Goal: Information Seeking & Learning: Check status

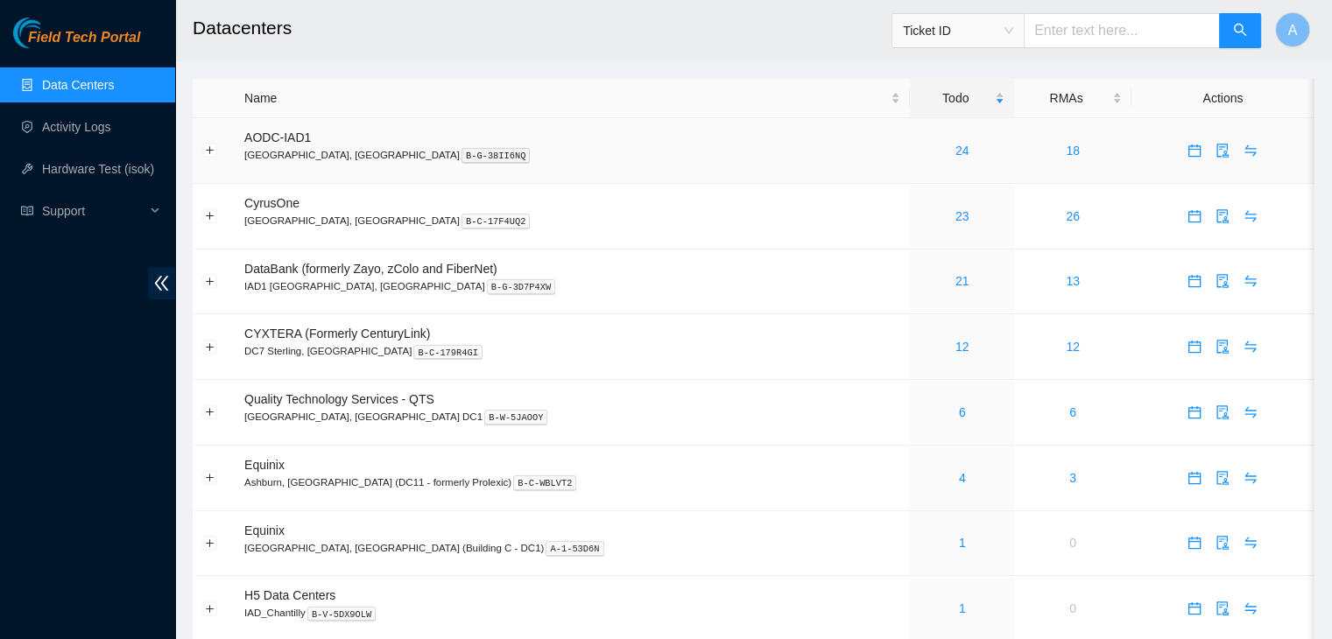
click at [956, 150] on link "24" at bounding box center [963, 151] width 14 height 14
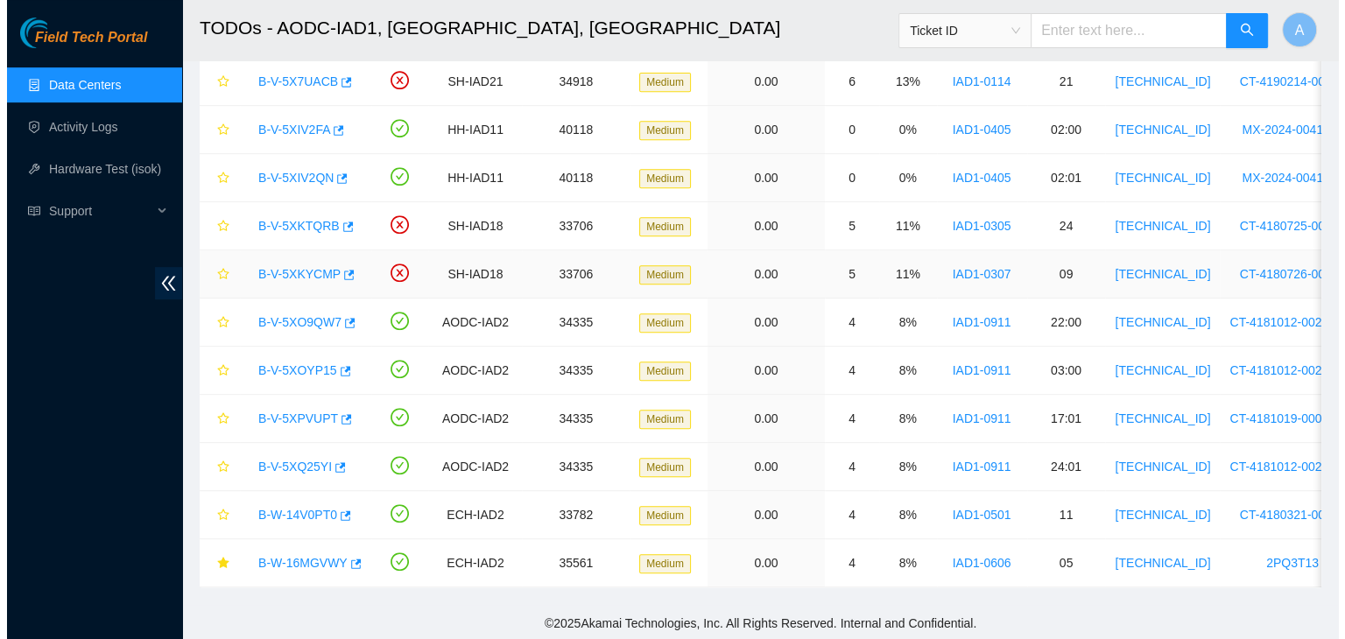
scroll to position [768, 0]
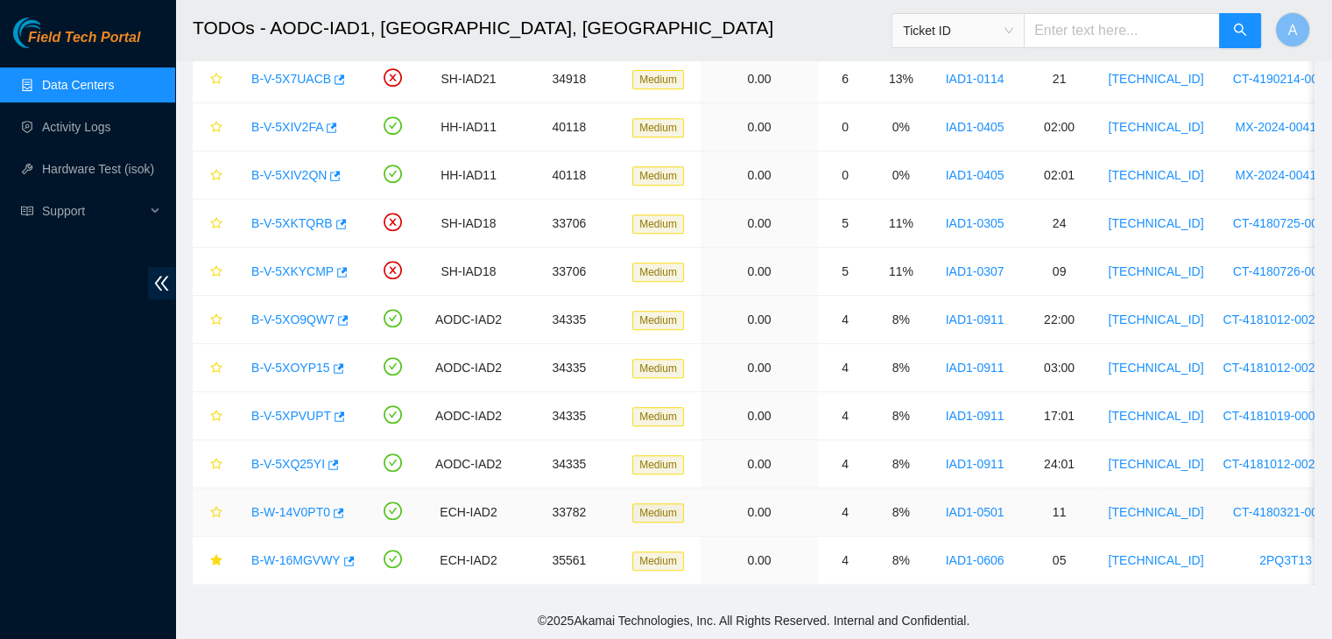
click at [284, 505] on link "B-W-14V0PT0" at bounding box center [290, 512] width 79 height 14
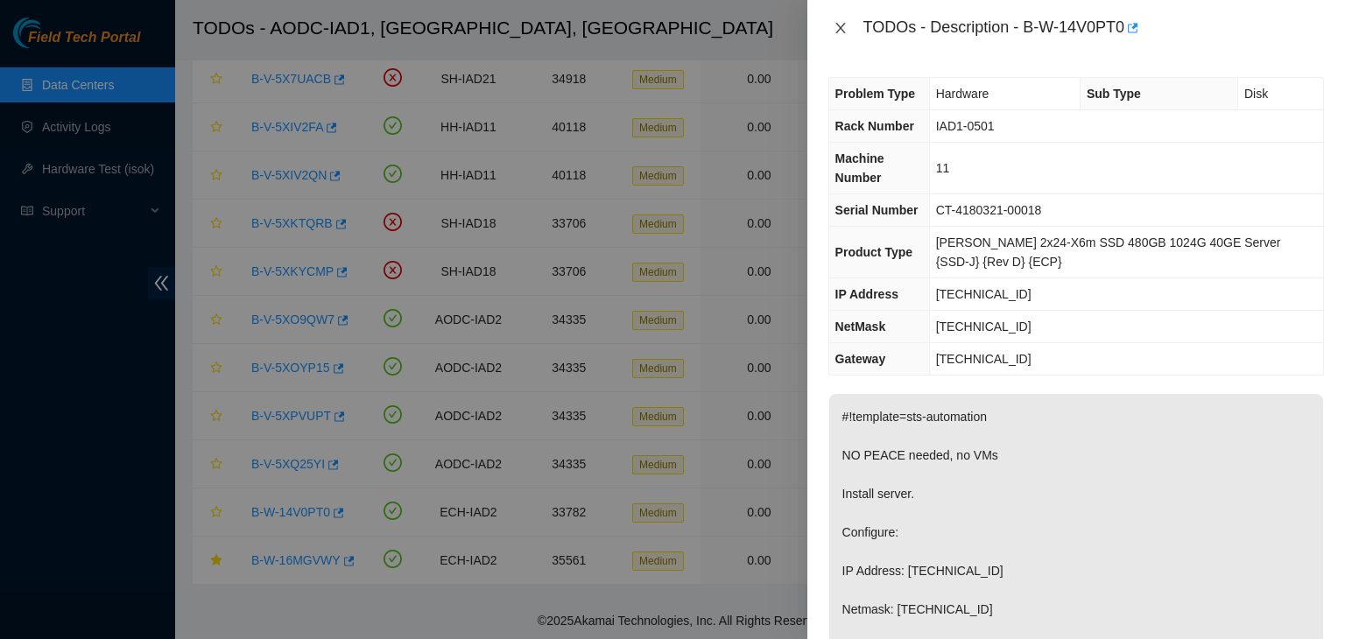
click at [834, 25] on icon "close" at bounding box center [841, 28] width 14 height 14
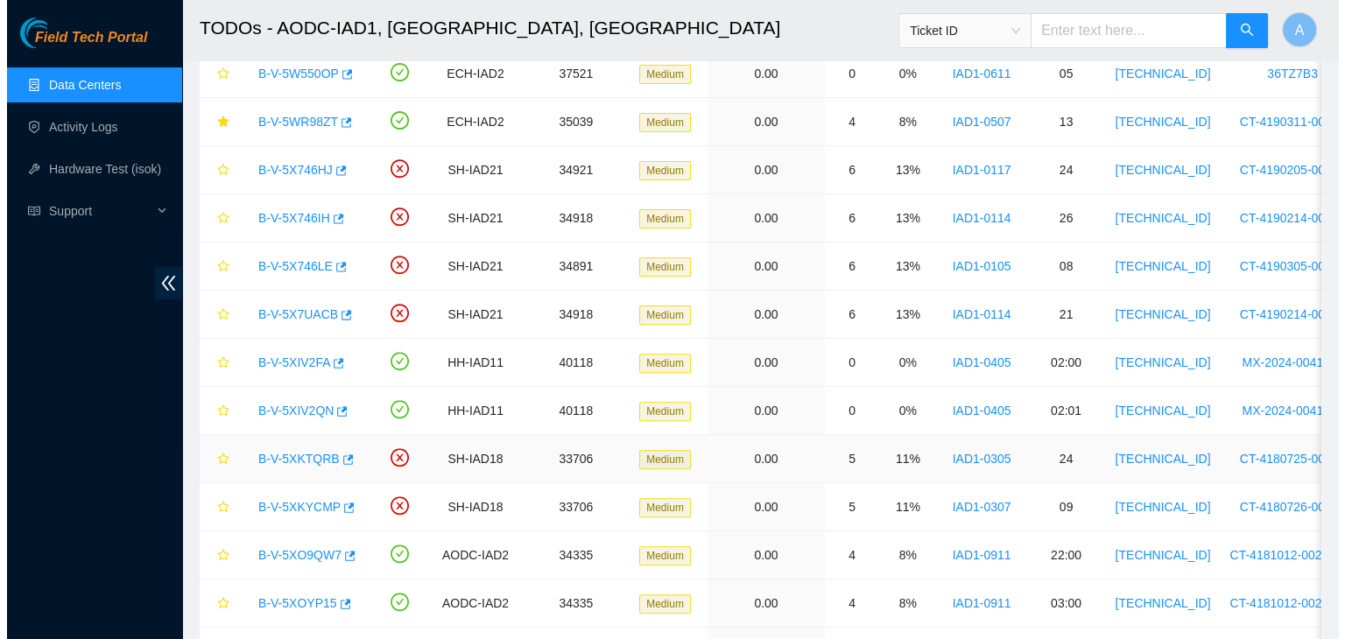
scroll to position [522, 0]
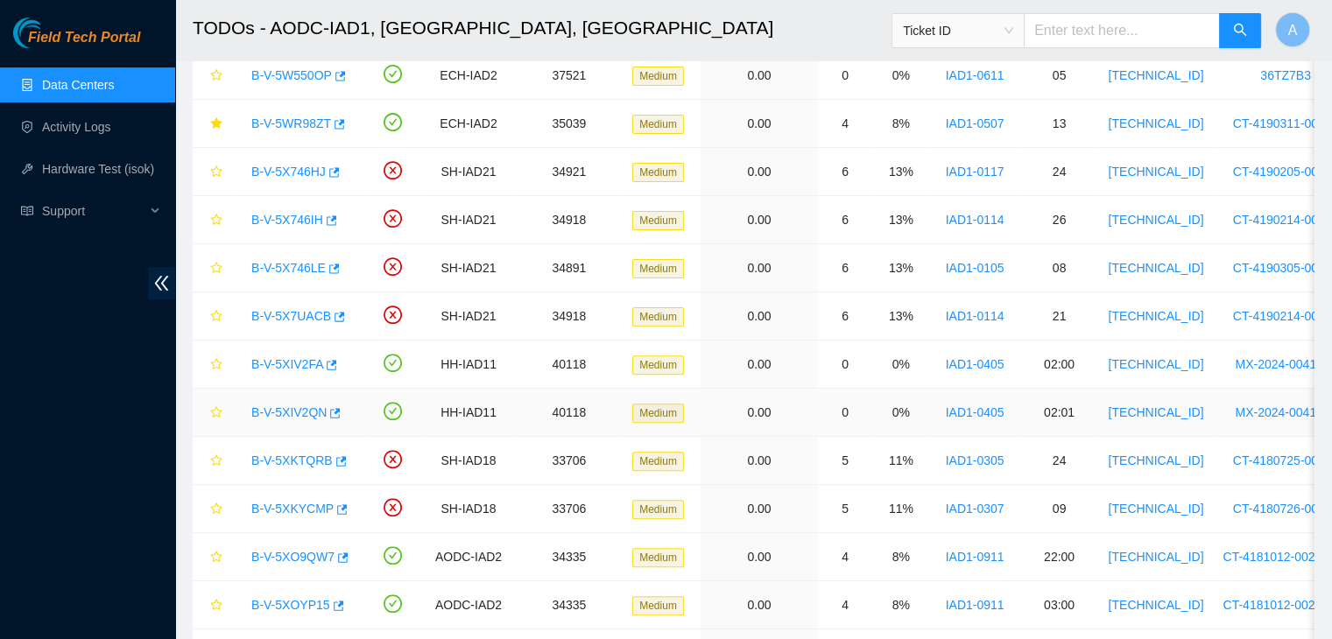
click at [301, 406] on link "B-V-5XIV2QN" at bounding box center [288, 413] width 75 height 14
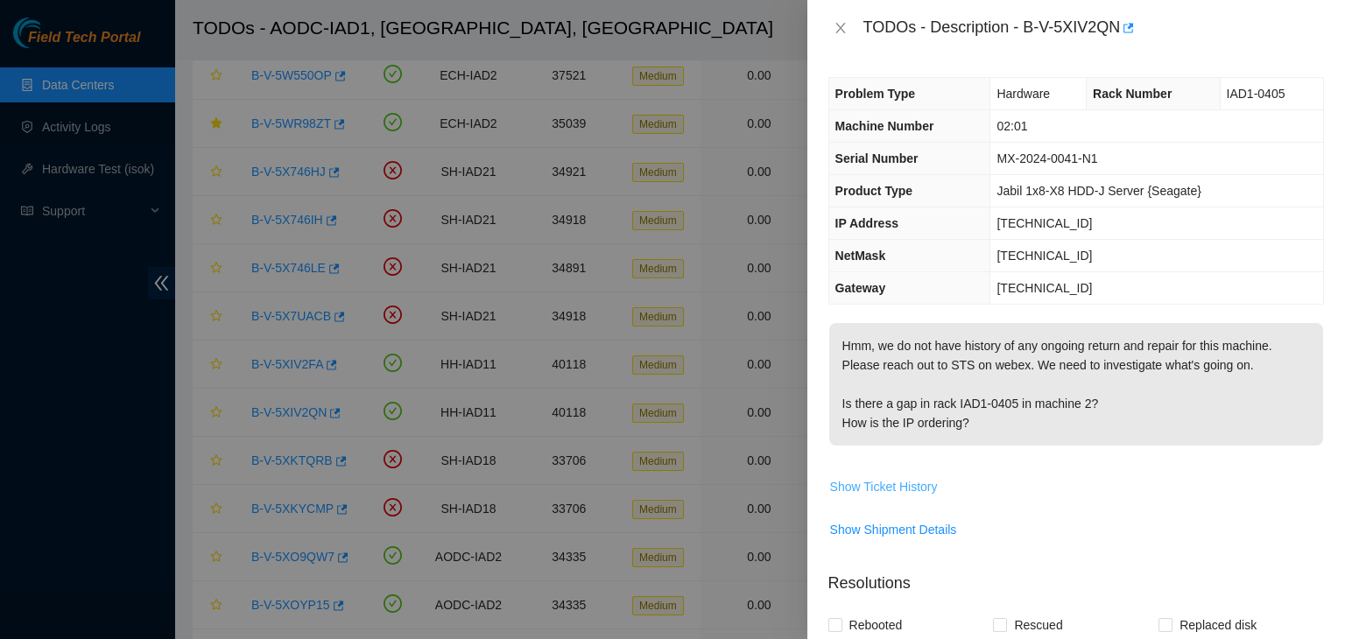
click at [918, 488] on span "Show Ticket History" at bounding box center [884, 486] width 108 height 19
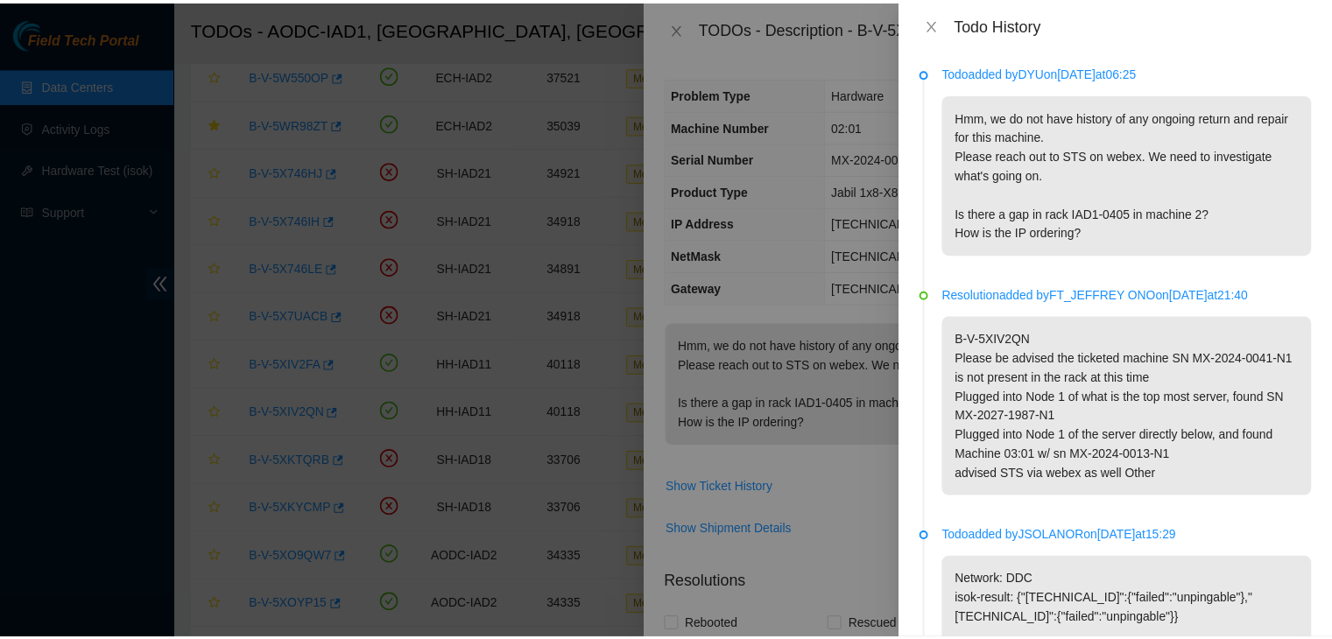
scroll to position [0, 0]
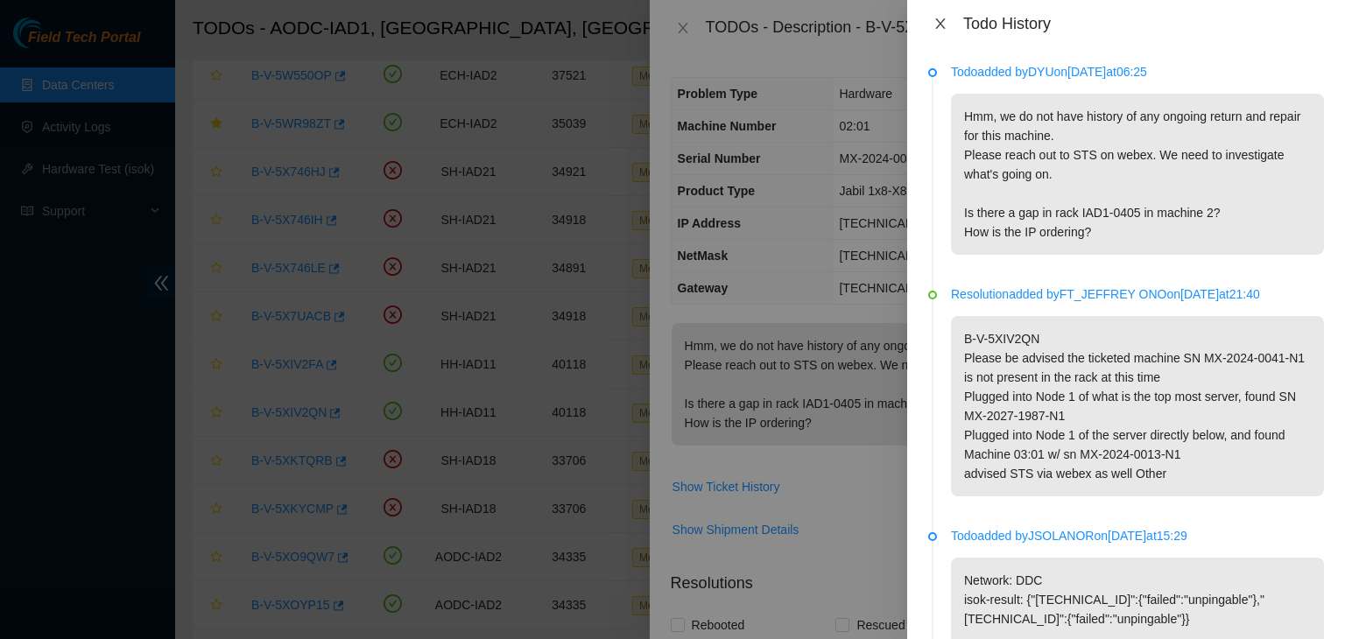
click at [941, 23] on icon "close" at bounding box center [941, 23] width 10 height 11
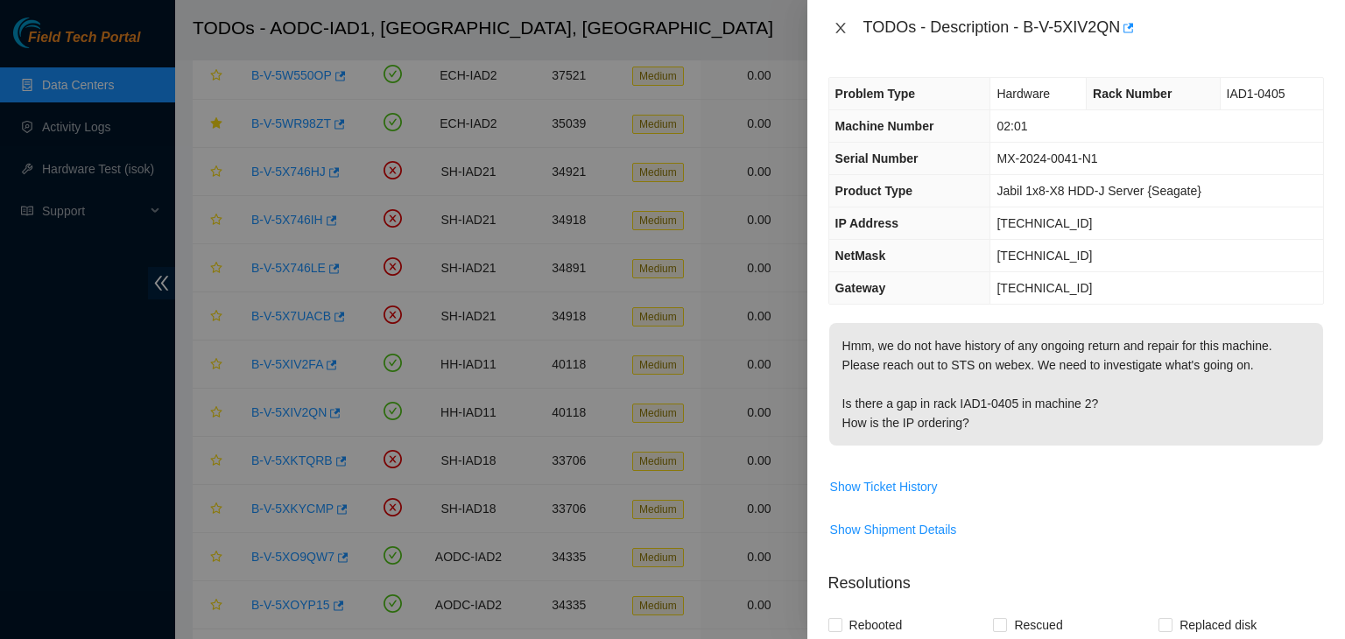
click at [834, 24] on icon "close" at bounding box center [841, 28] width 14 height 14
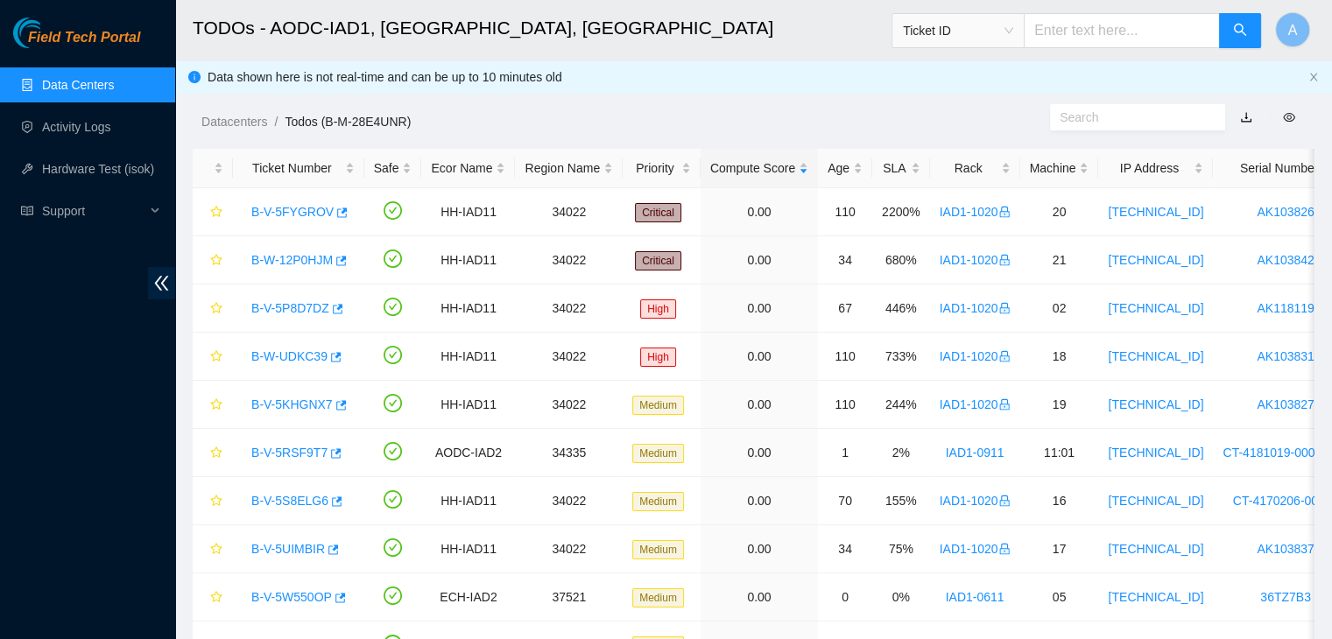
click at [64, 331] on div "Field Tech Portal Data Centers Activity Logs Hardware Test (isok) Support" at bounding box center [87, 329] width 175 height 622
click at [111, 131] on link "Activity Logs" at bounding box center [76, 127] width 69 height 14
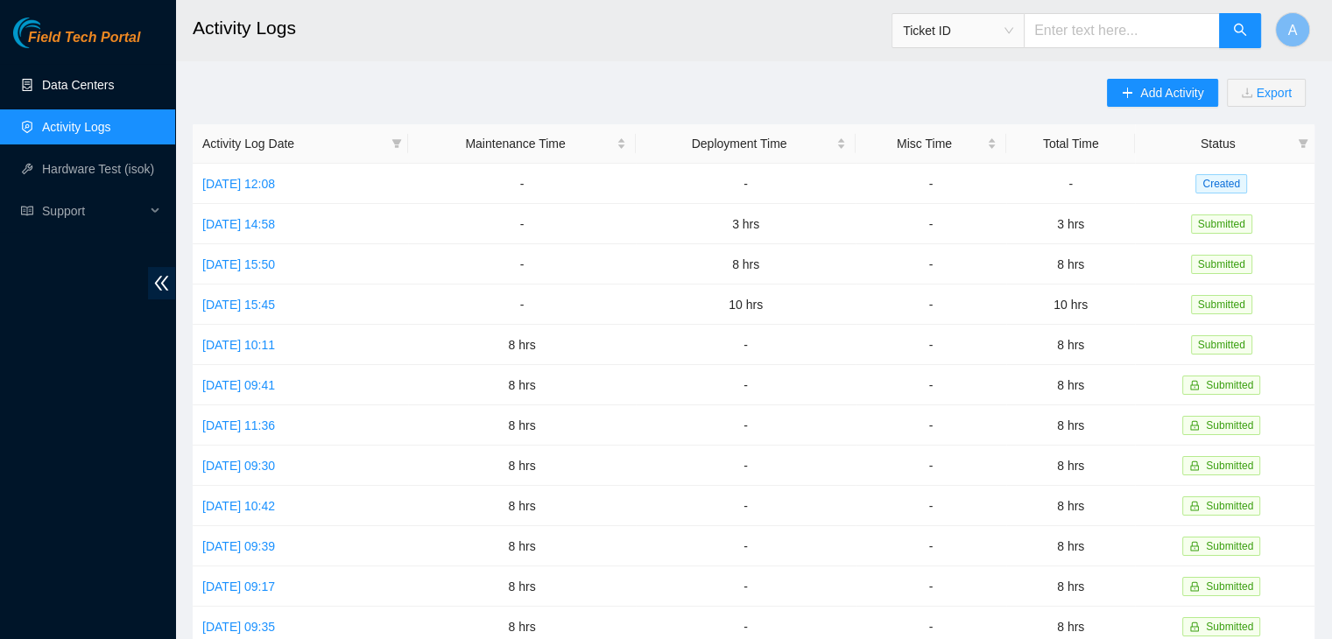
click at [114, 92] on link "Data Centers" at bounding box center [78, 85] width 72 height 14
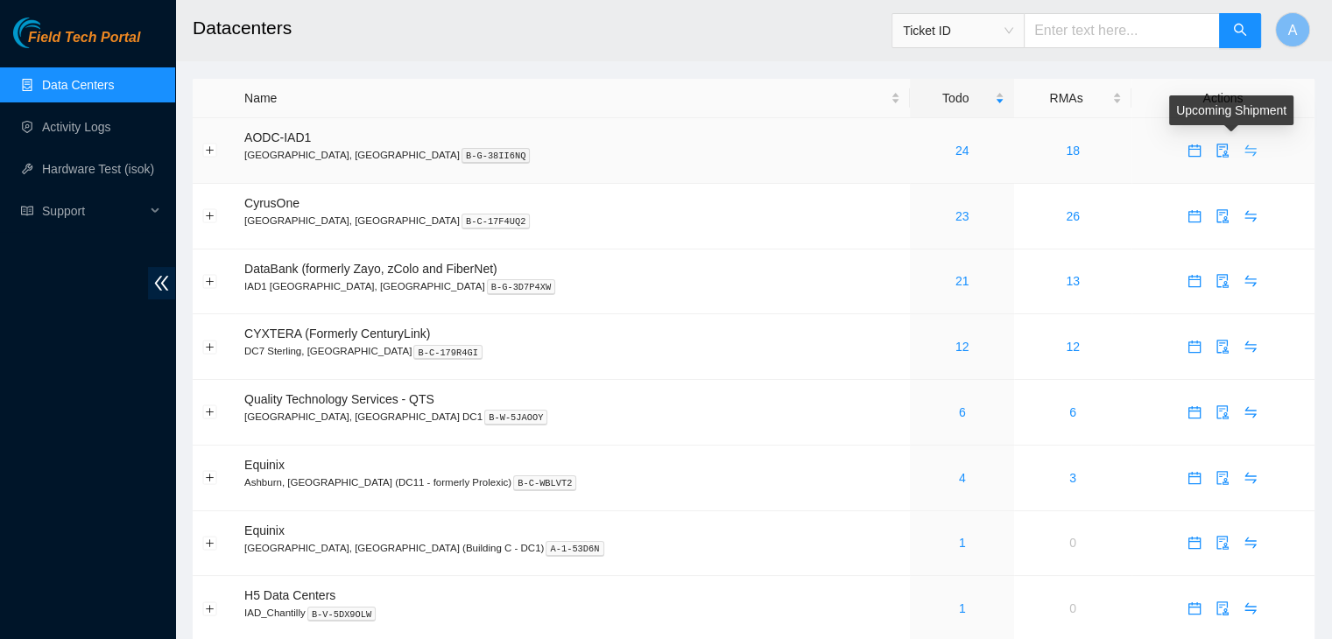
click at [1244, 145] on icon "swap" at bounding box center [1251, 151] width 14 height 14
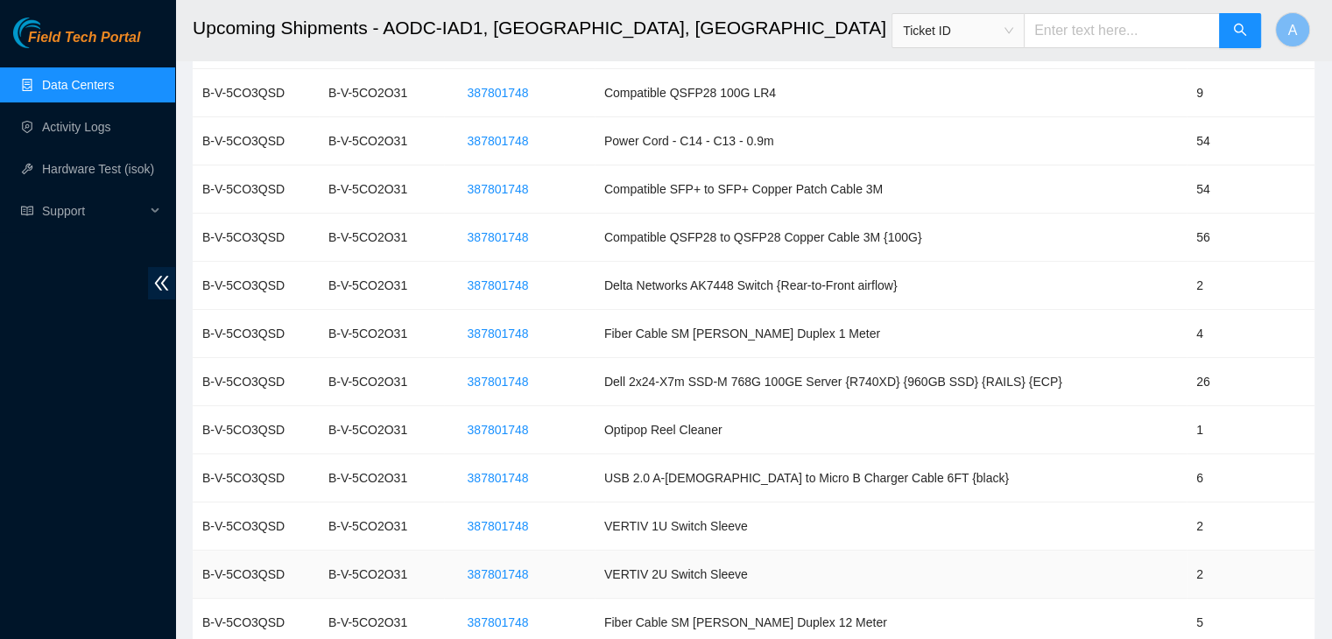
scroll to position [259, 0]
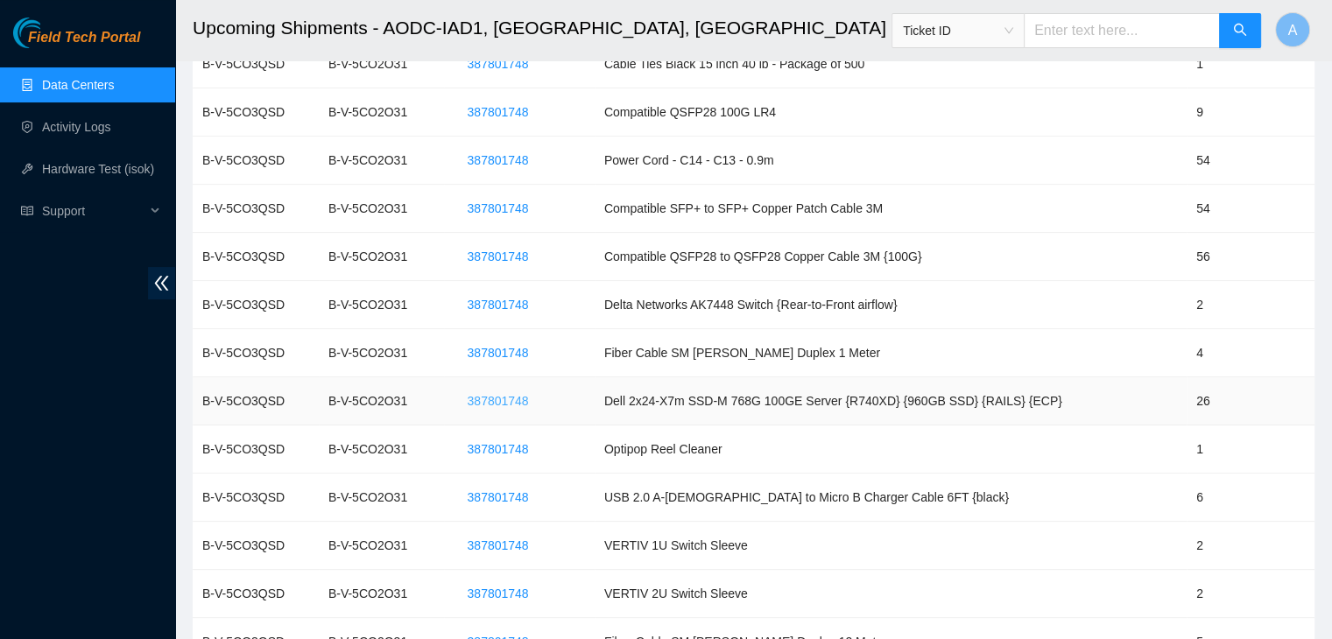
click at [526, 399] on span "387801748" at bounding box center [498, 401] width 61 height 19
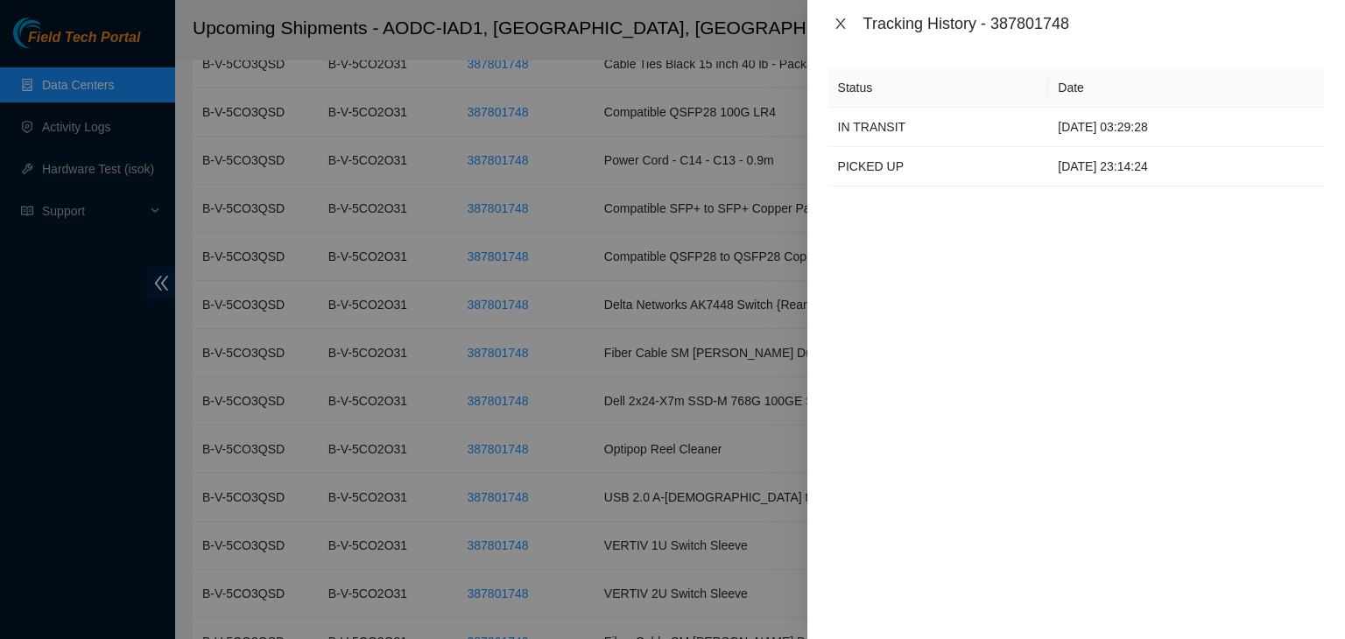
click at [846, 24] on icon "close" at bounding box center [841, 24] width 14 height 14
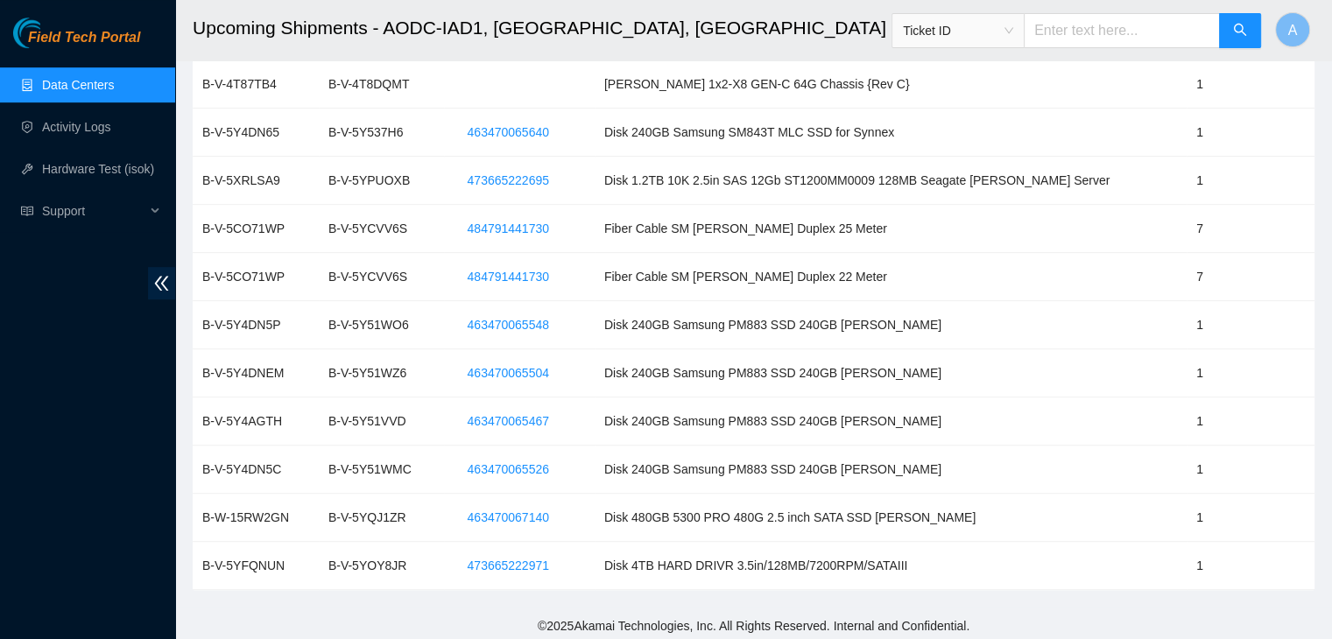
scroll to position [914, 0]
click at [549, 369] on span "463470065504" at bounding box center [508, 373] width 81 height 19
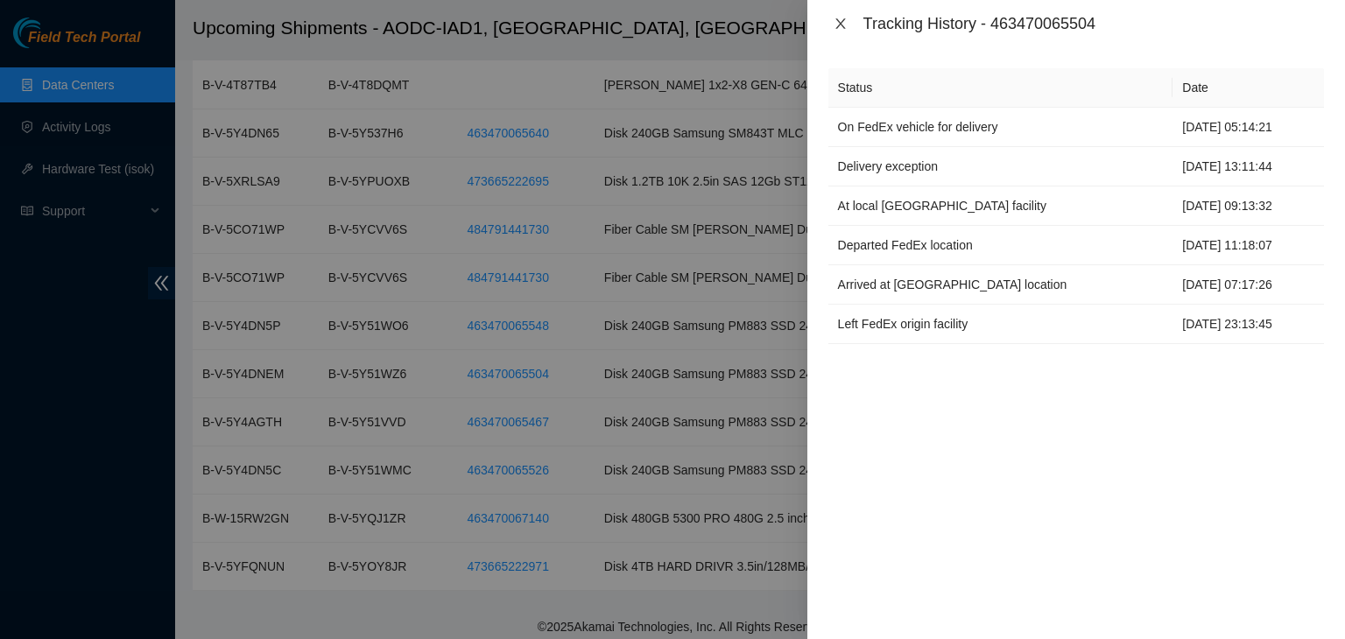
click at [847, 29] on icon "close" at bounding box center [841, 24] width 14 height 14
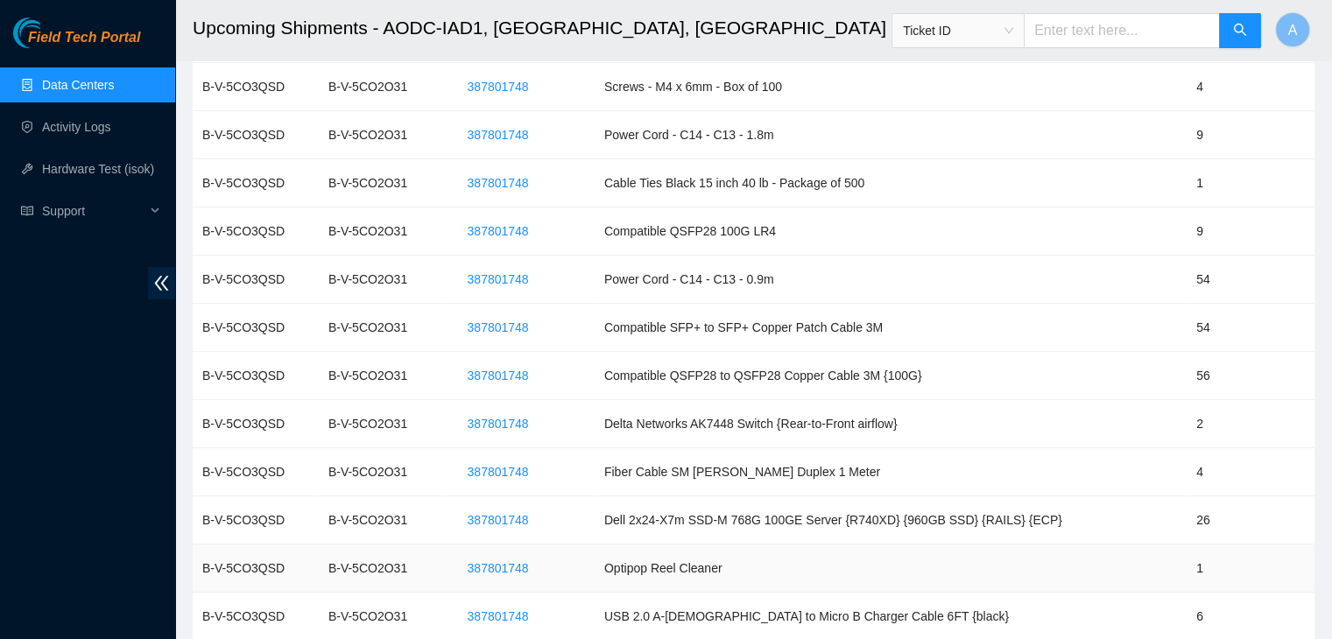
scroll to position [0, 0]
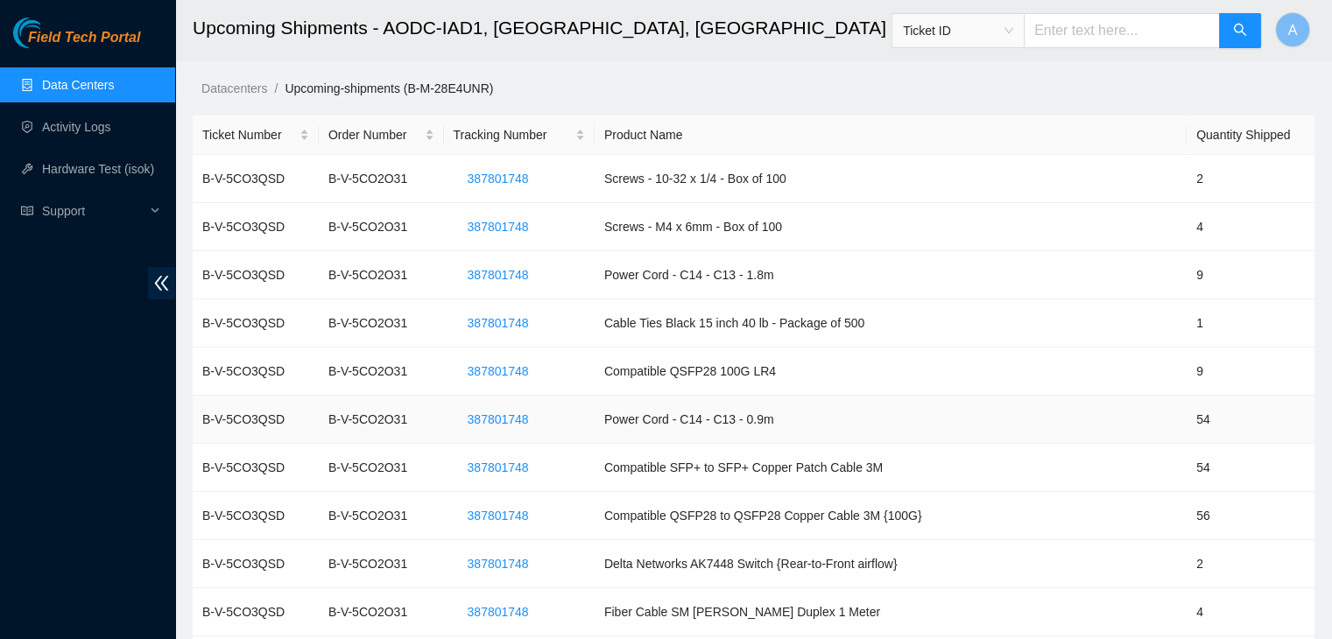
click at [249, 399] on td "B-V-5CO3QSD" at bounding box center [256, 420] width 126 height 48
click at [255, 254] on td "B-V-5CO3QSD" at bounding box center [256, 275] width 126 height 48
drag, startPoint x: 561, startPoint y: 184, endPoint x: 540, endPoint y: 181, distance: 21.2
click at [540, 181] on button "387801748" at bounding box center [498, 179] width 89 height 28
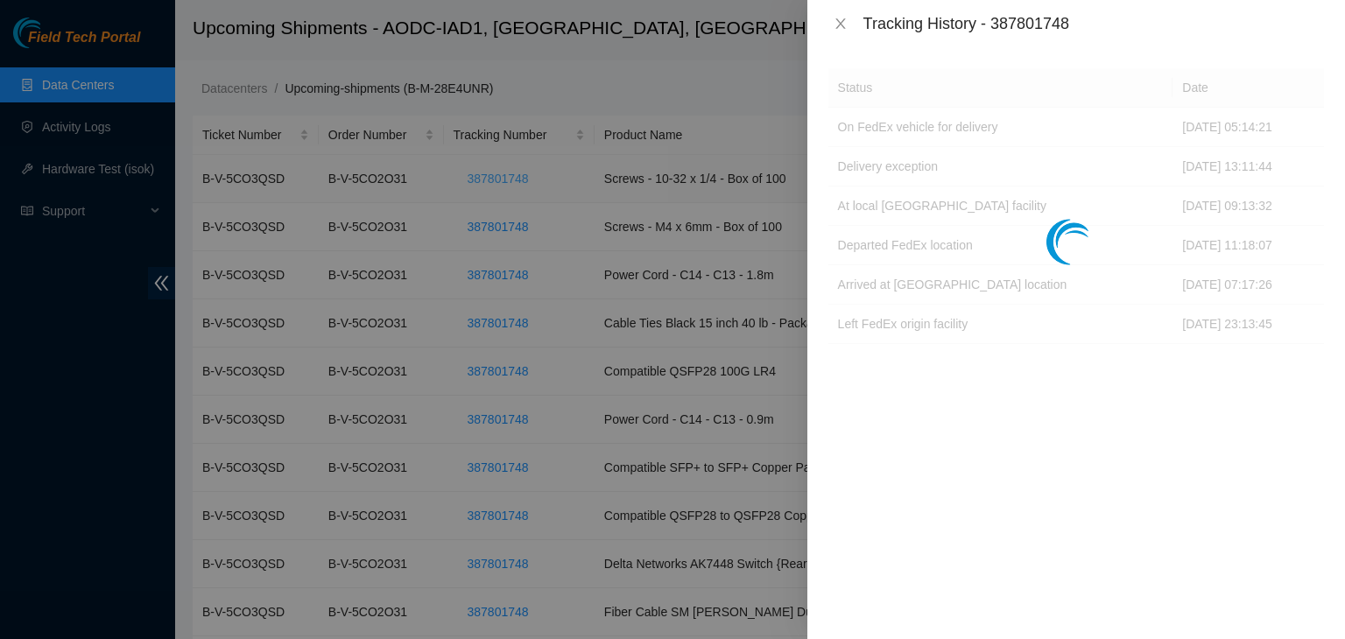
click at [540, 181] on div at bounding box center [672, 319] width 1345 height 639
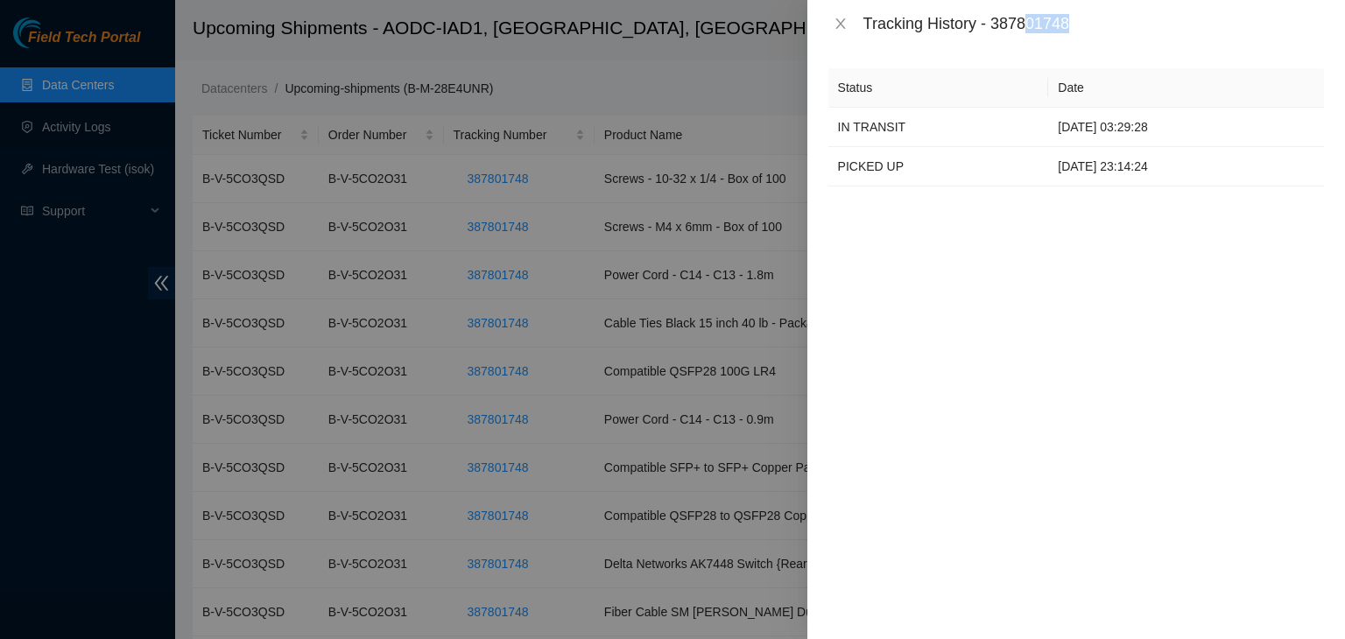
drag, startPoint x: 1079, startPoint y: 18, endPoint x: 1030, endPoint y: 25, distance: 49.4
click at [1030, 25] on div "Tracking History - 387801748" at bounding box center [1094, 23] width 461 height 19
copy div "01748"
click at [1030, 25] on div "Tracking History - 387801748" at bounding box center [1094, 23] width 461 height 19
drag, startPoint x: 1083, startPoint y: 26, endPoint x: 997, endPoint y: 20, distance: 86.1
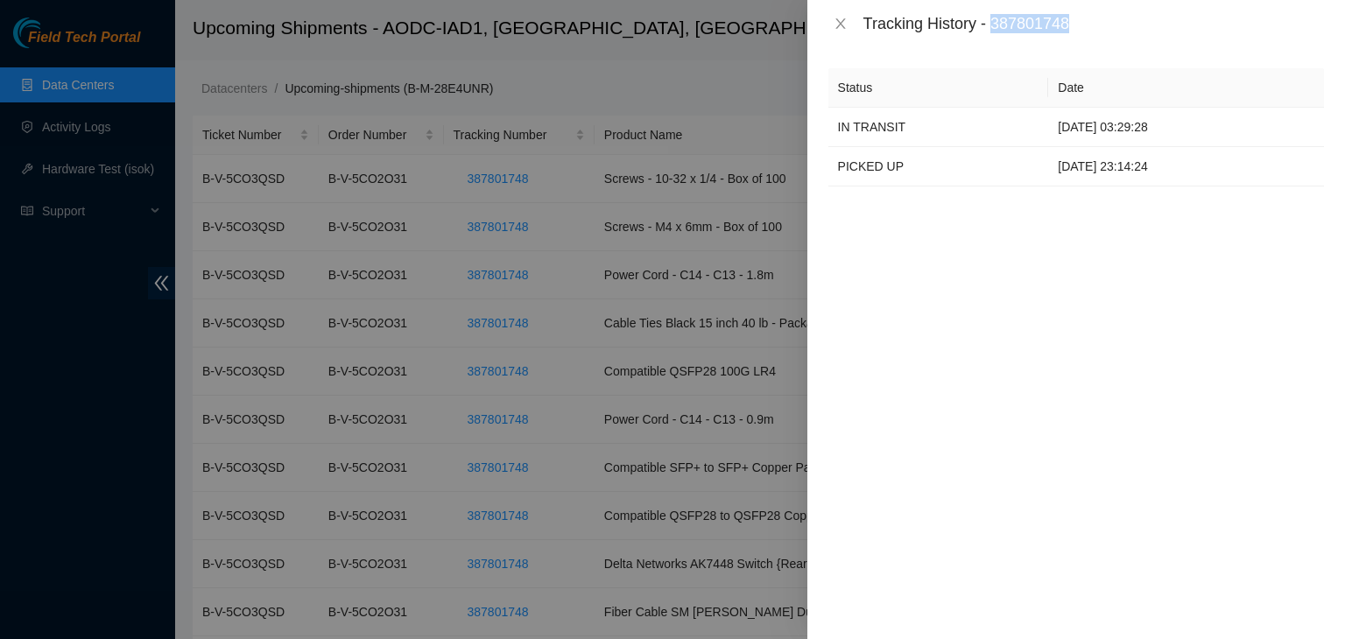
click at [997, 20] on div "Tracking History - 387801748" at bounding box center [1094, 23] width 461 height 19
copy div "387801748"
click at [1002, 281] on div "Status Date IN TRANSIT 14-10-2025 03:29:28 PICKED UP 13-10-2025 23:14:24" at bounding box center [1077, 343] width 538 height 592
click at [107, 302] on div at bounding box center [672, 319] width 1345 height 639
click at [836, 29] on icon "close" at bounding box center [841, 23] width 10 height 11
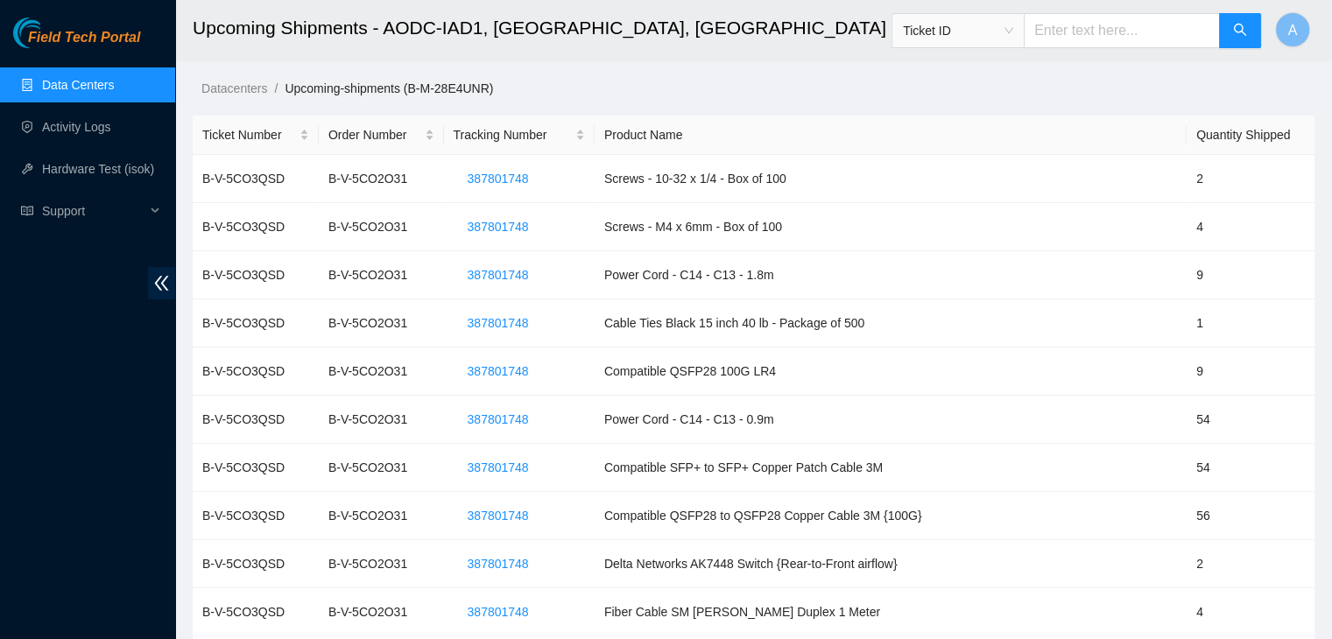
click at [114, 81] on link "Data Centers" at bounding box center [78, 85] width 72 height 14
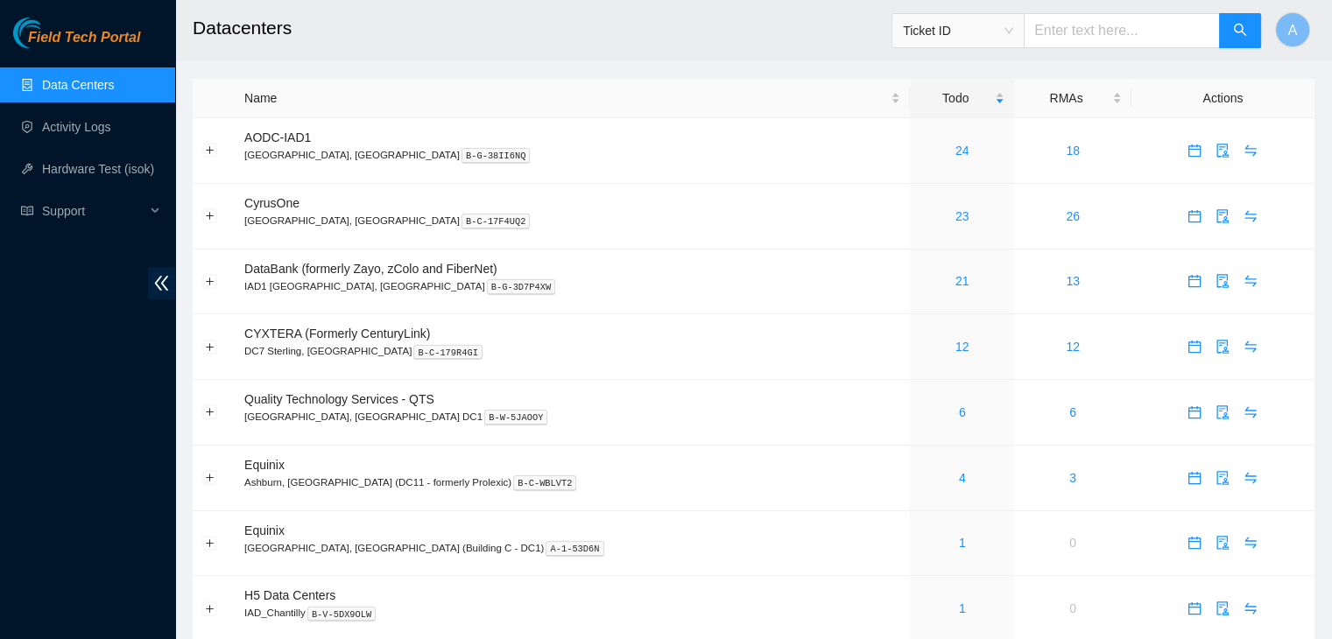
click at [128, 425] on div "Field Tech Portal Data Centers Activity Logs Hardware Test (isok) Support" at bounding box center [87, 329] width 175 height 622
click at [956, 152] on link "24" at bounding box center [963, 151] width 14 height 14
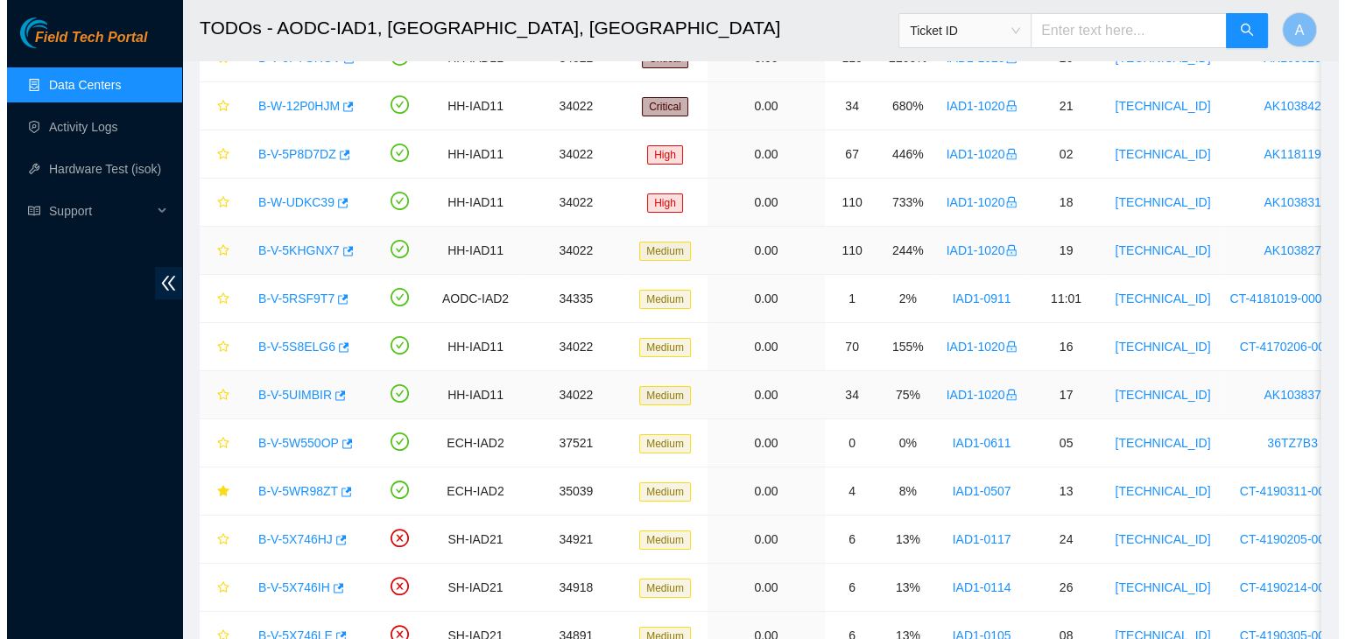
scroll to position [156, 0]
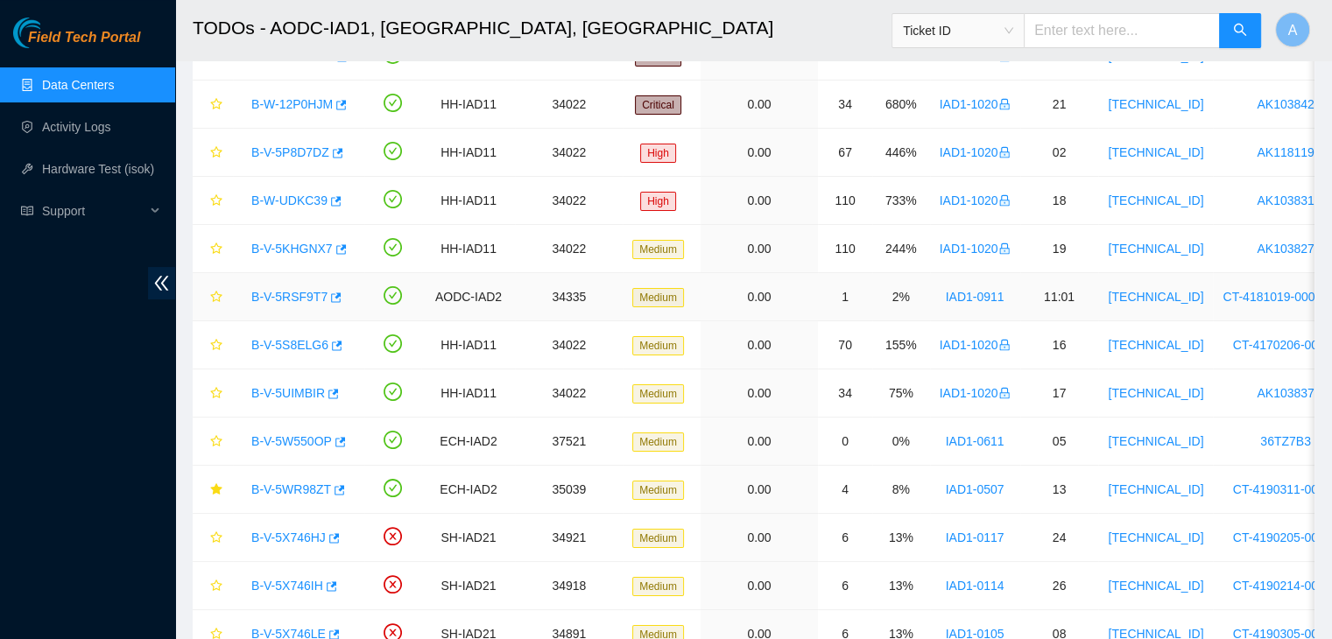
click at [293, 295] on link "B-V-5RSF9T7" at bounding box center [289, 297] width 76 height 14
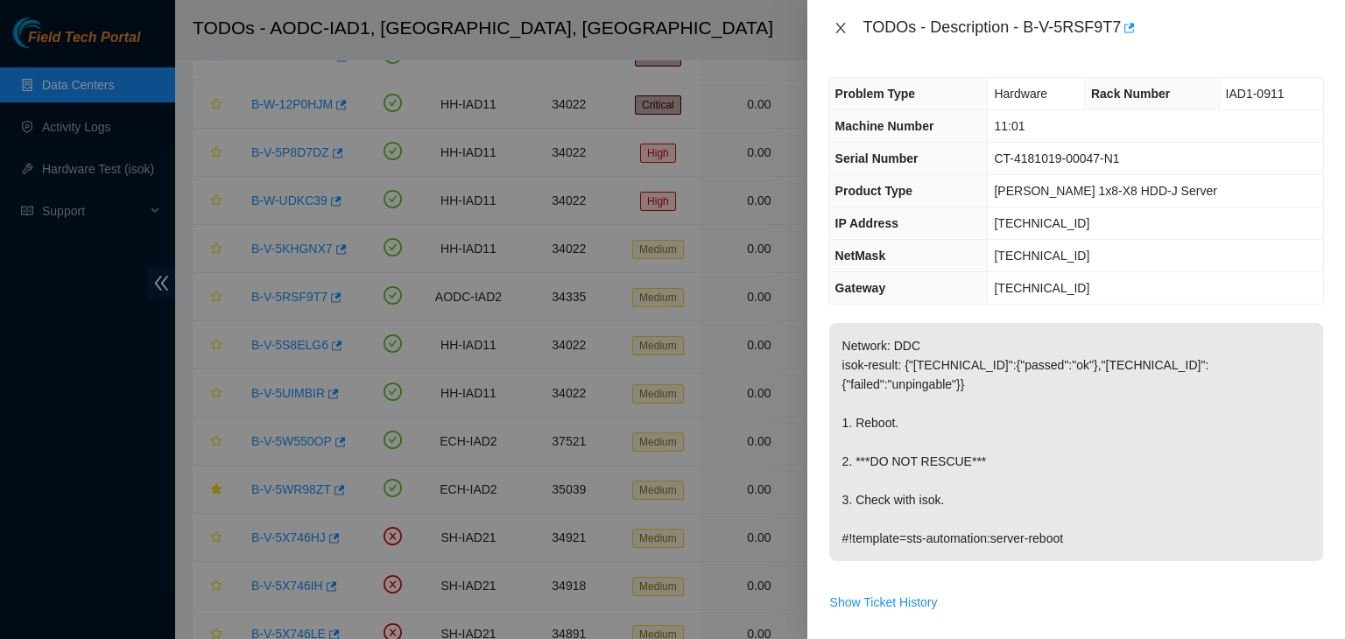
click at [844, 31] on icon "close" at bounding box center [841, 28] width 14 height 14
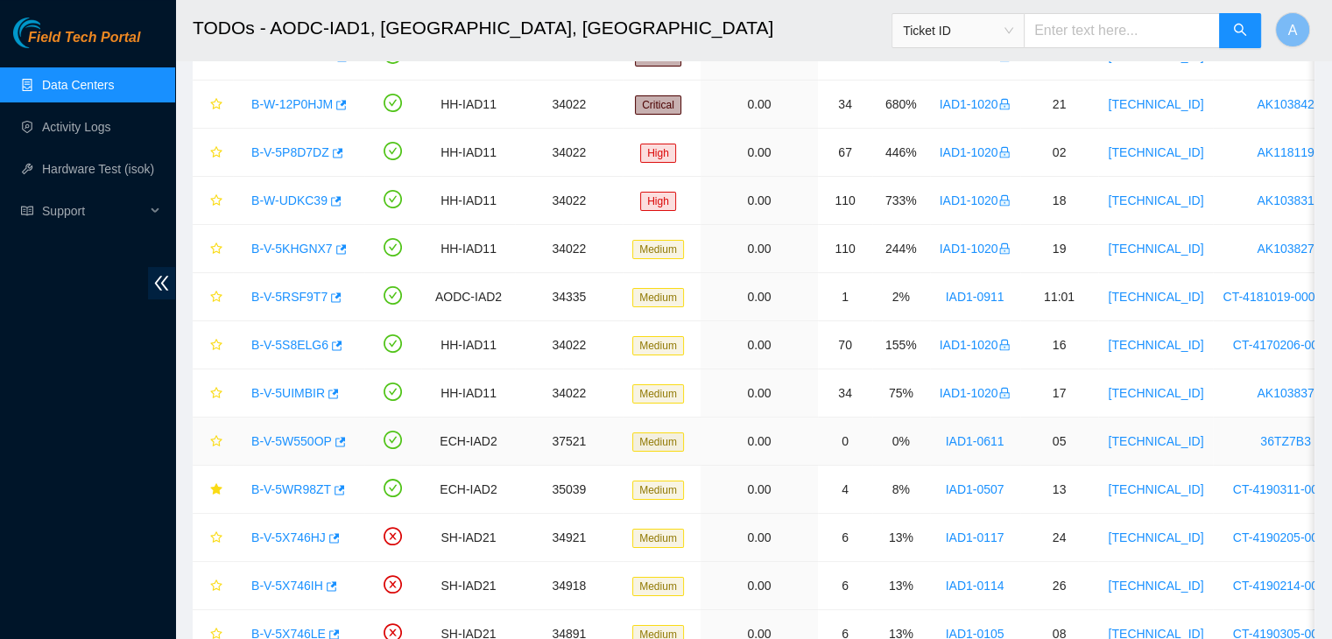
click at [286, 436] on link "B-V-5W550OP" at bounding box center [291, 441] width 81 height 14
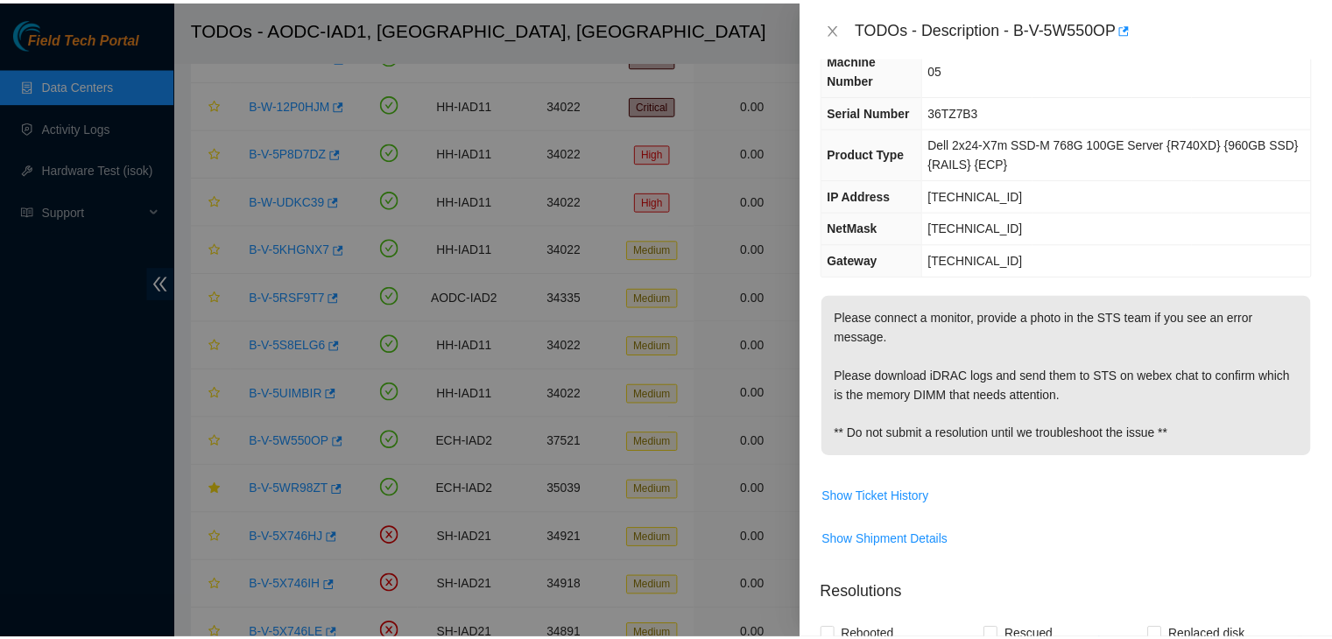
scroll to position [74, 0]
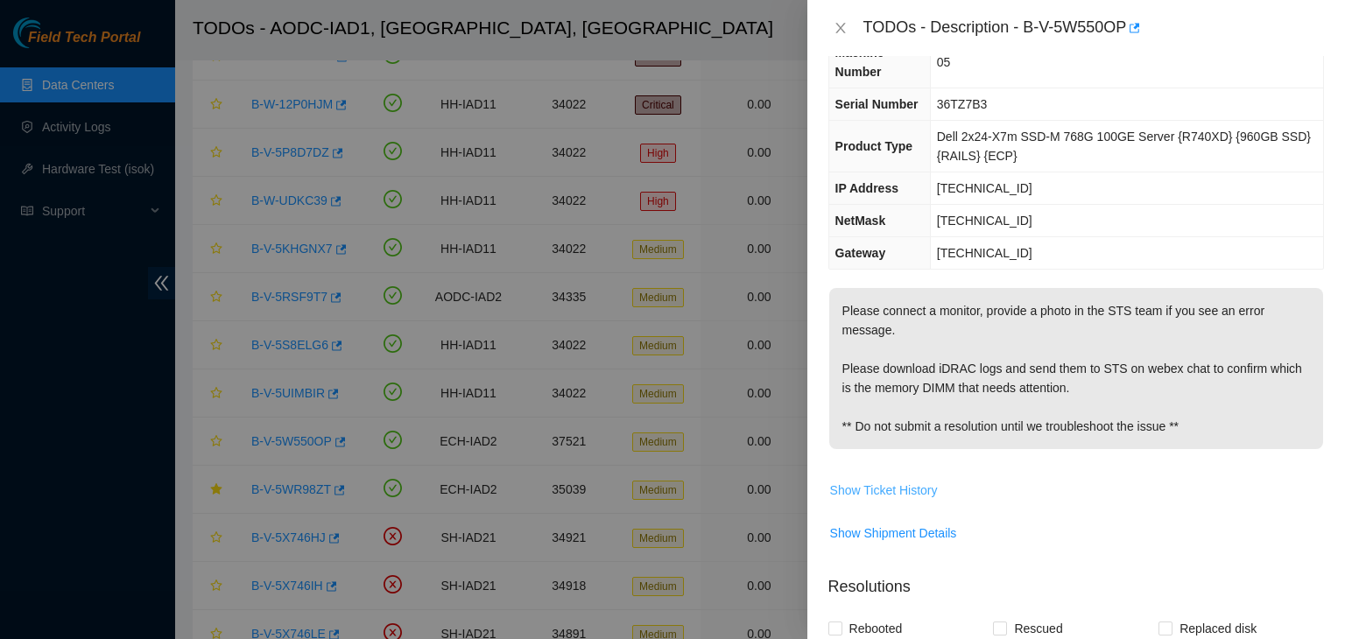
click at [908, 488] on span "Show Ticket History" at bounding box center [884, 490] width 108 height 19
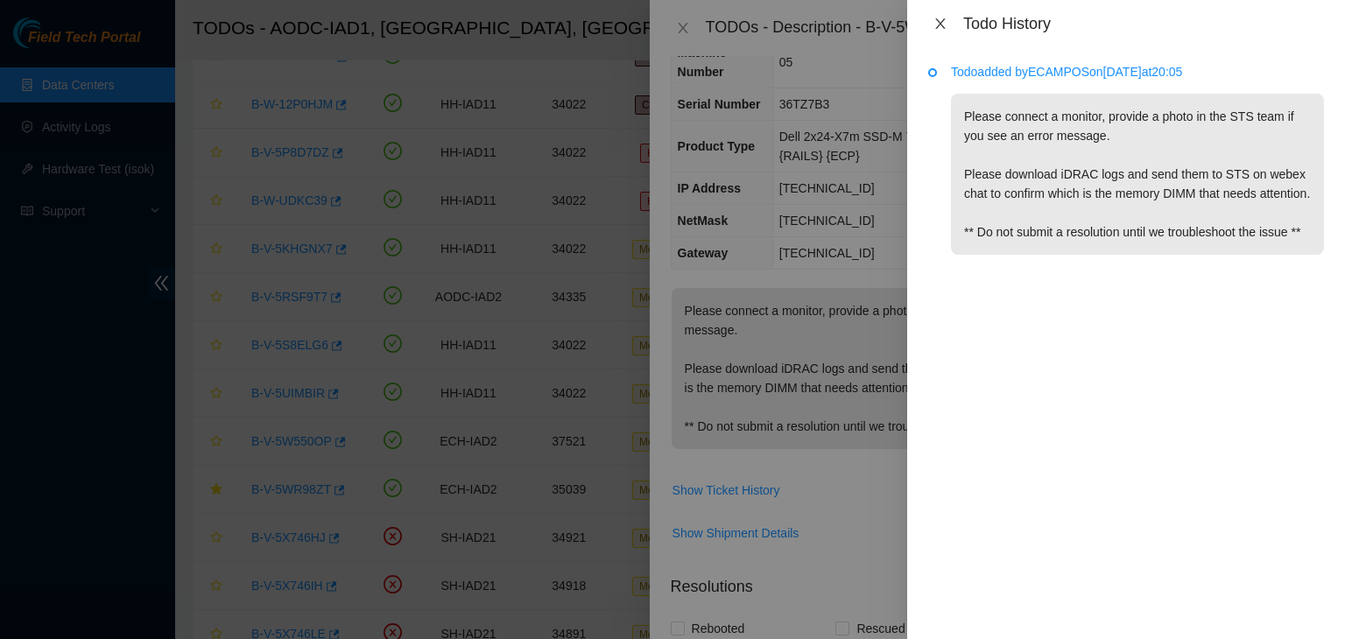
click at [941, 23] on icon "close" at bounding box center [941, 23] width 10 height 11
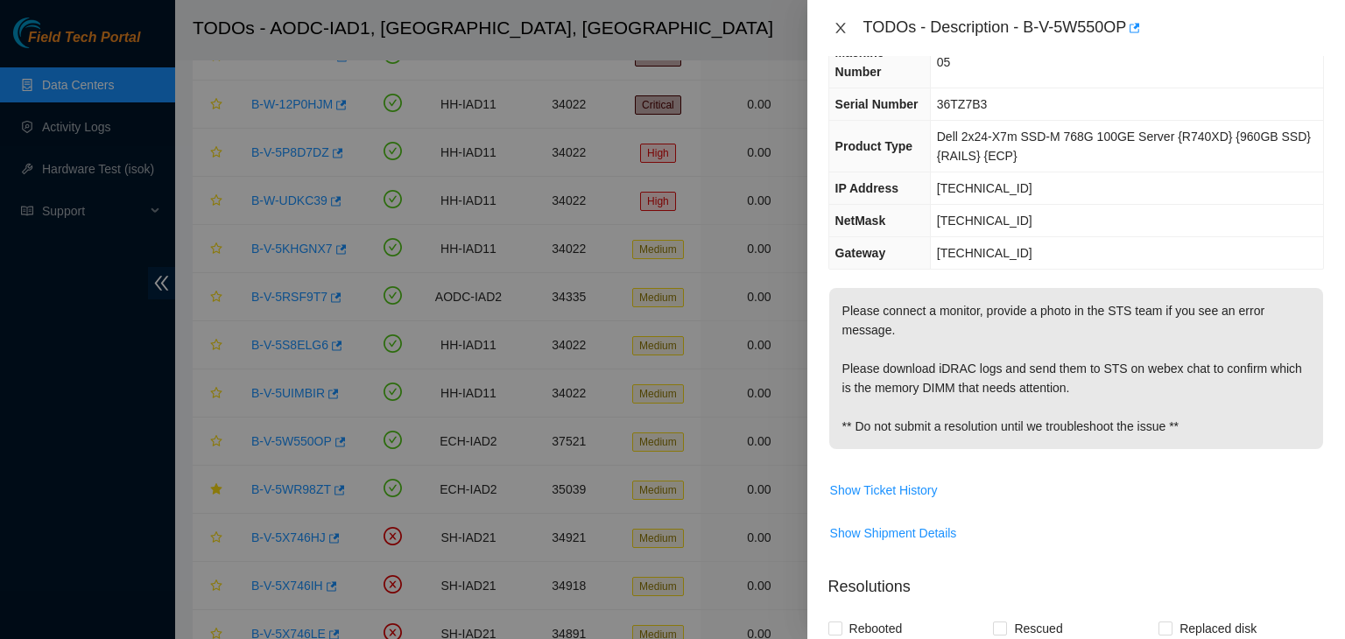
click at [836, 21] on icon "close" at bounding box center [841, 28] width 14 height 14
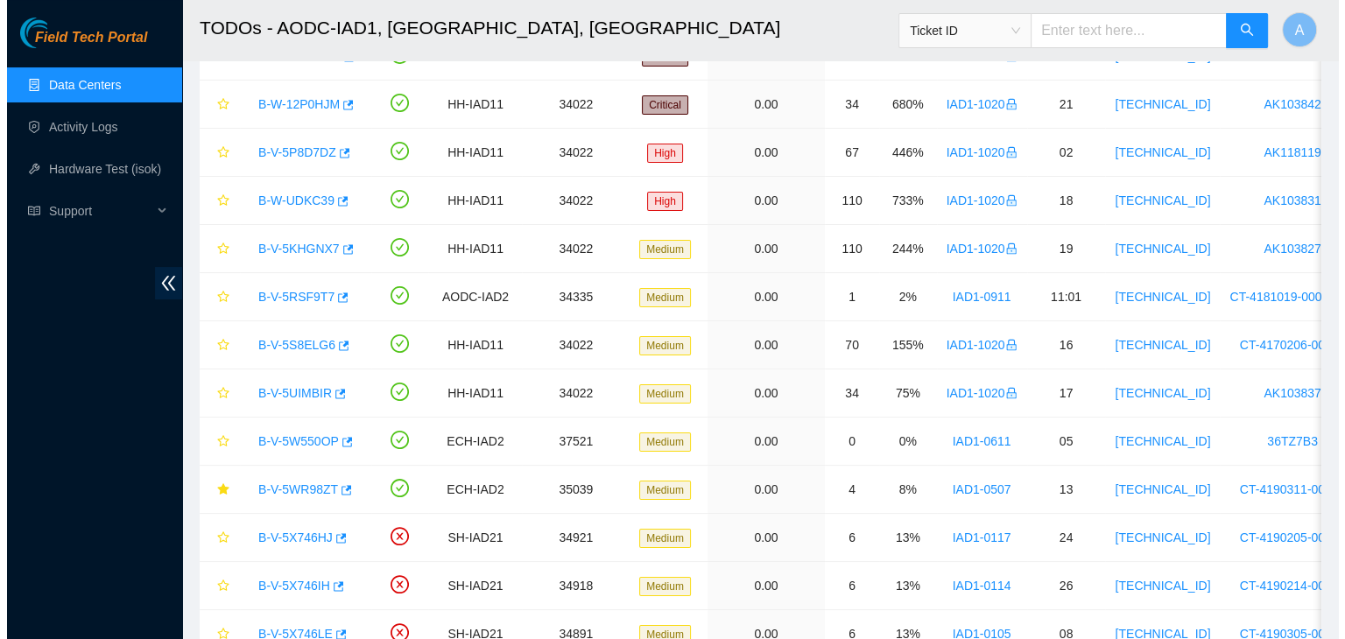
scroll to position [93, 0]
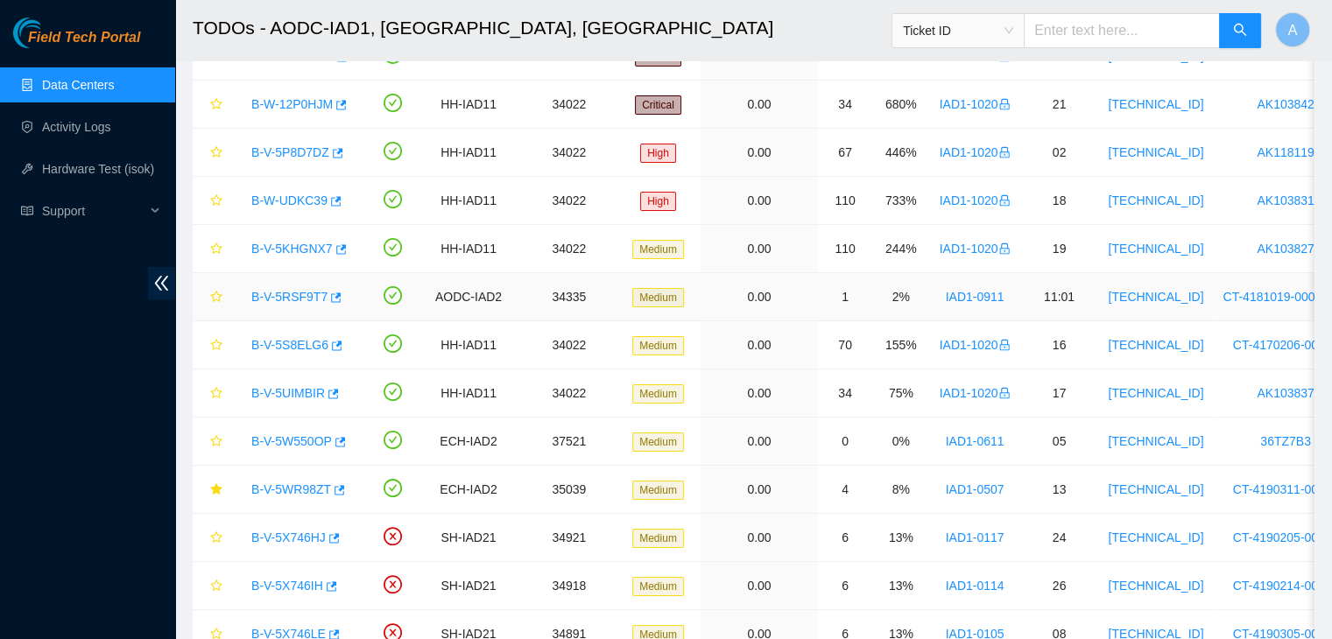
click at [313, 292] on link "B-V-5RSF9T7" at bounding box center [289, 297] width 76 height 14
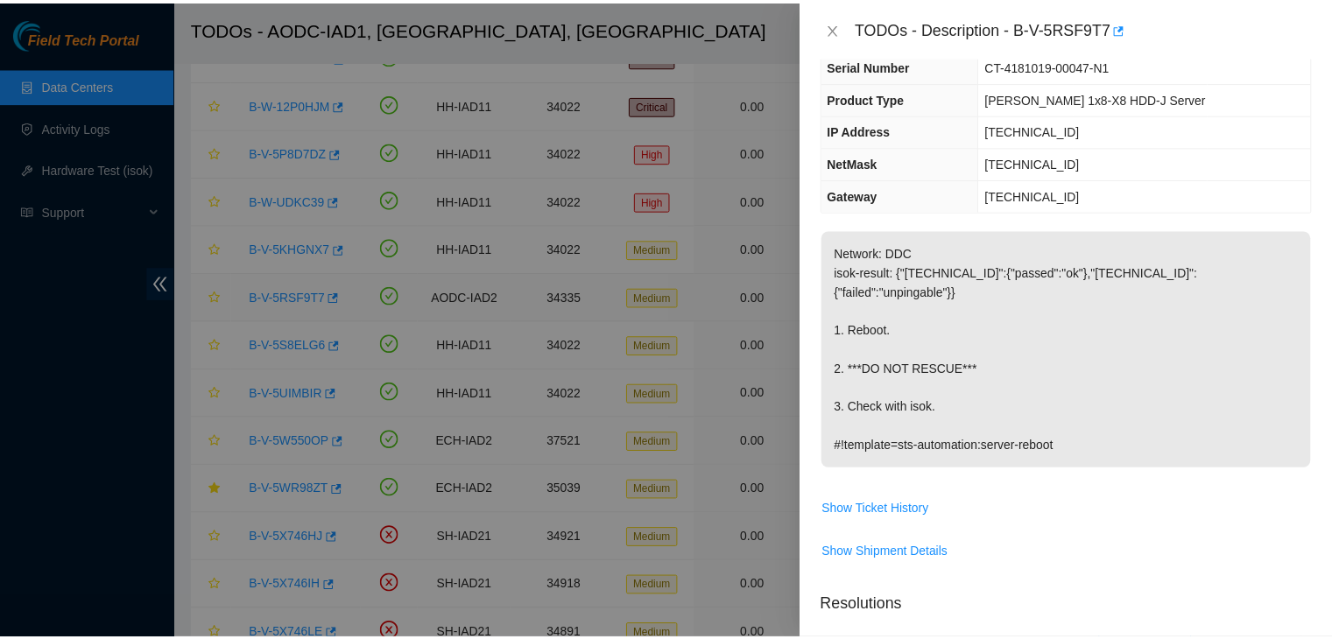
scroll to position [74, 0]
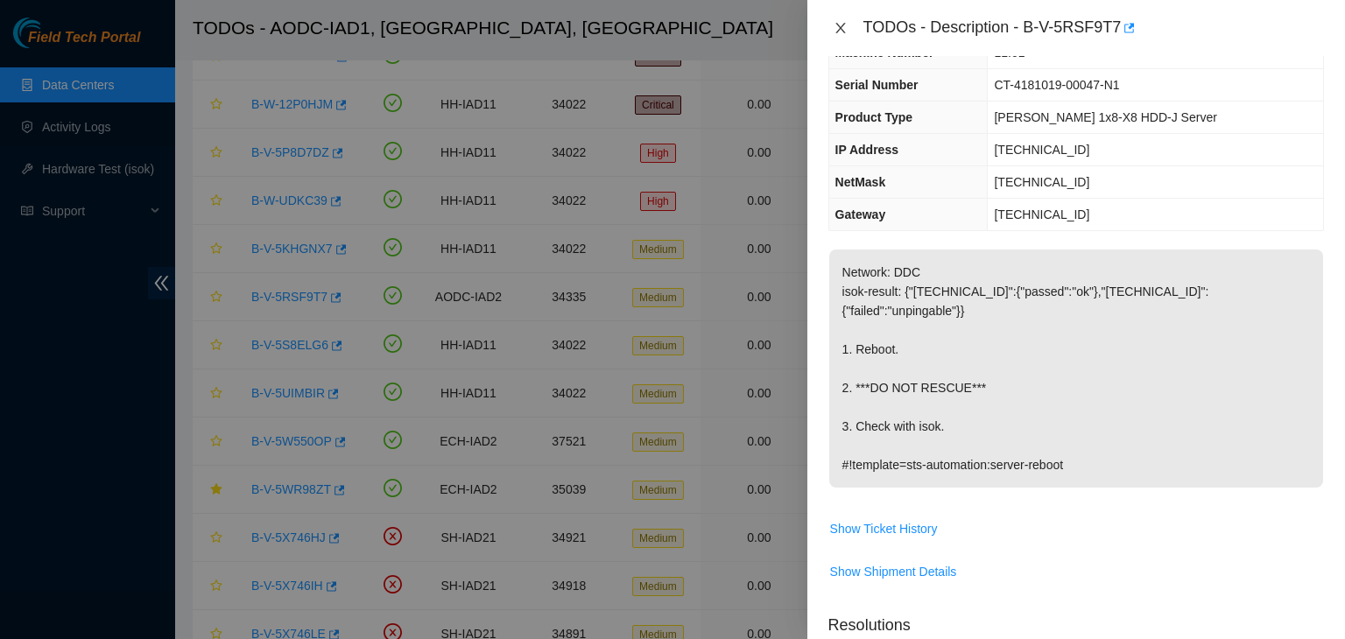
click at [841, 32] on icon "close" at bounding box center [841, 28] width 14 height 14
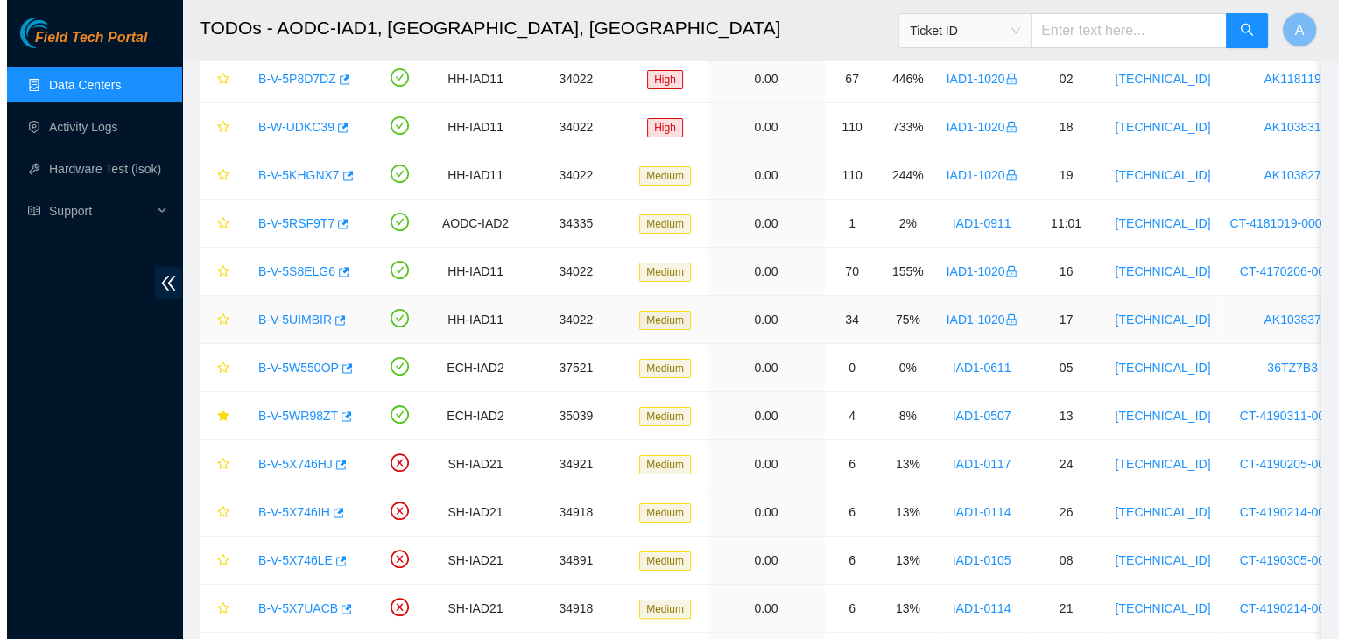
scroll to position [235, 0]
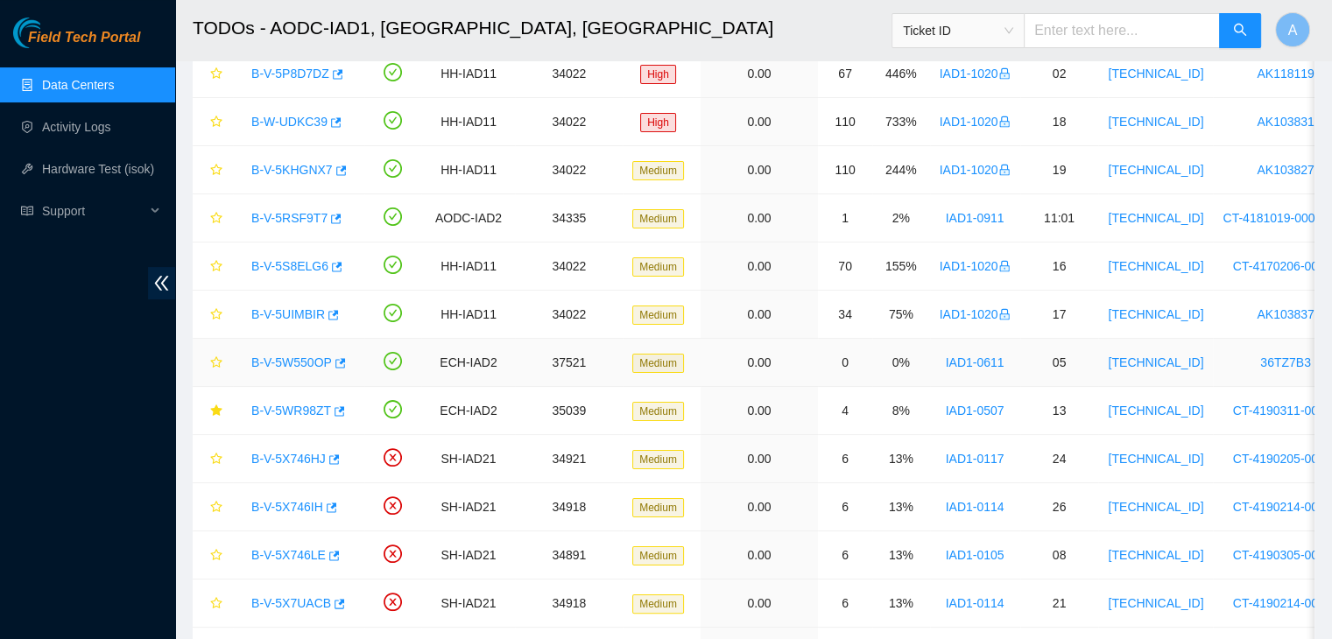
click at [315, 358] on link "B-V-5W550OP" at bounding box center [291, 363] width 81 height 14
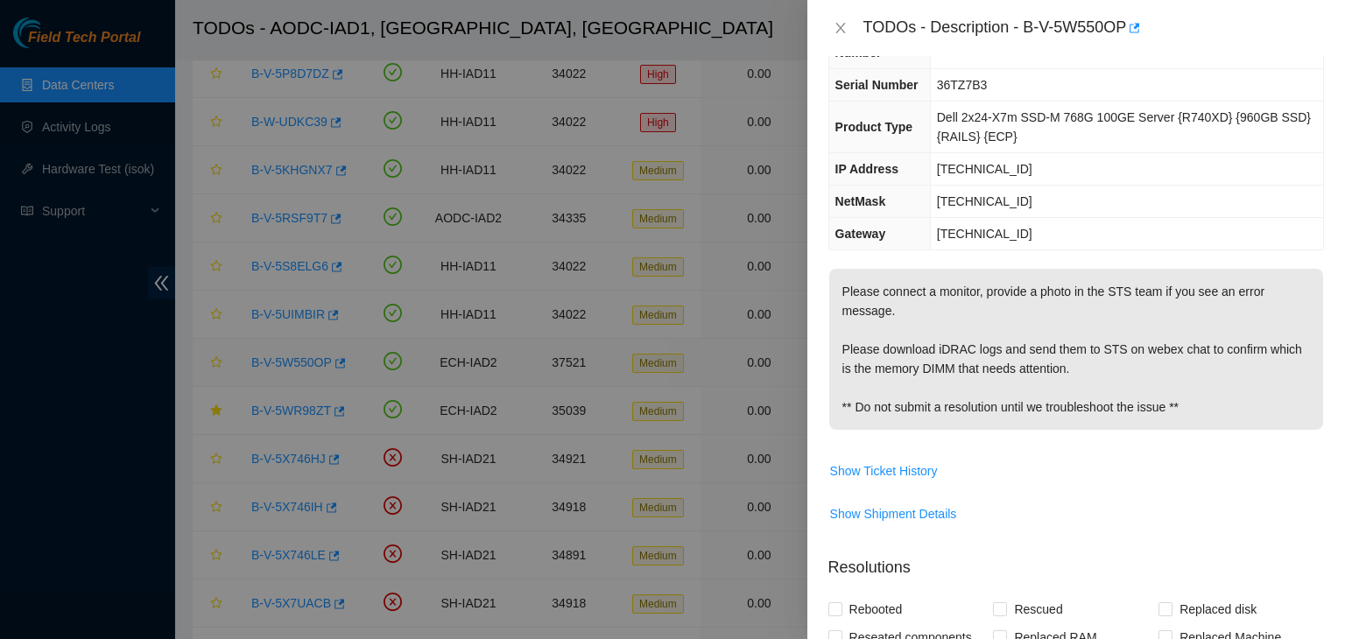
scroll to position [74, 0]
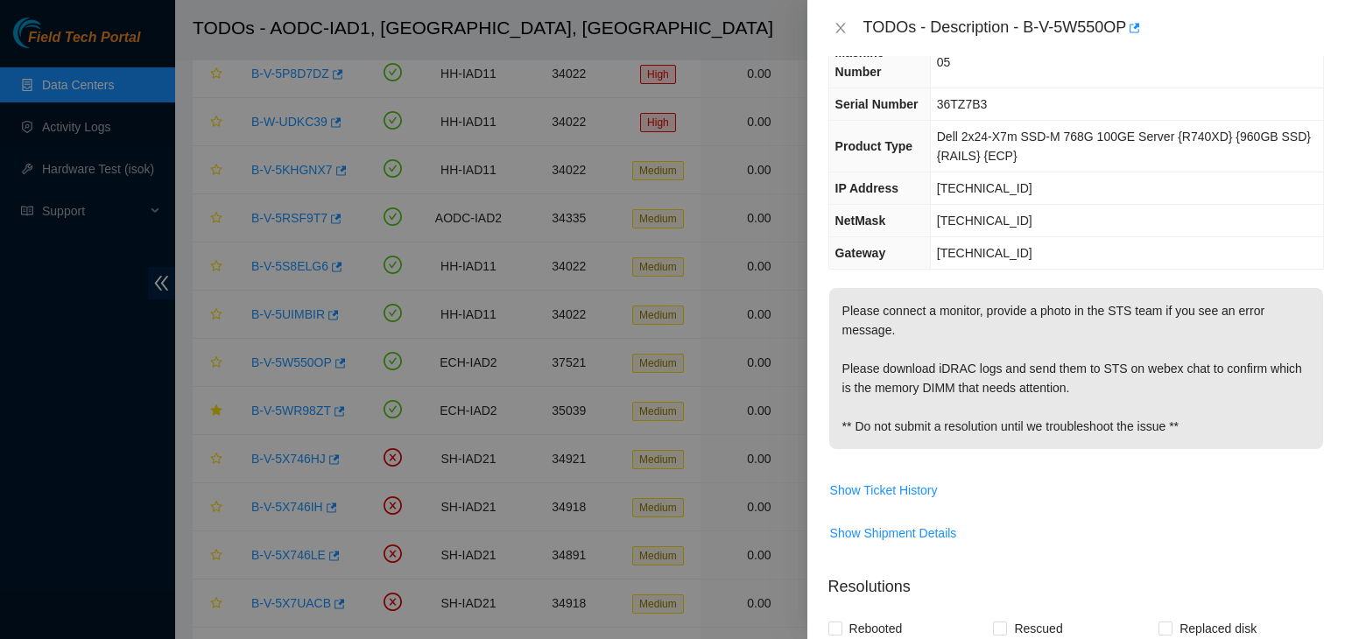
click at [961, 102] on span "36TZ7B3" at bounding box center [962, 104] width 51 height 14
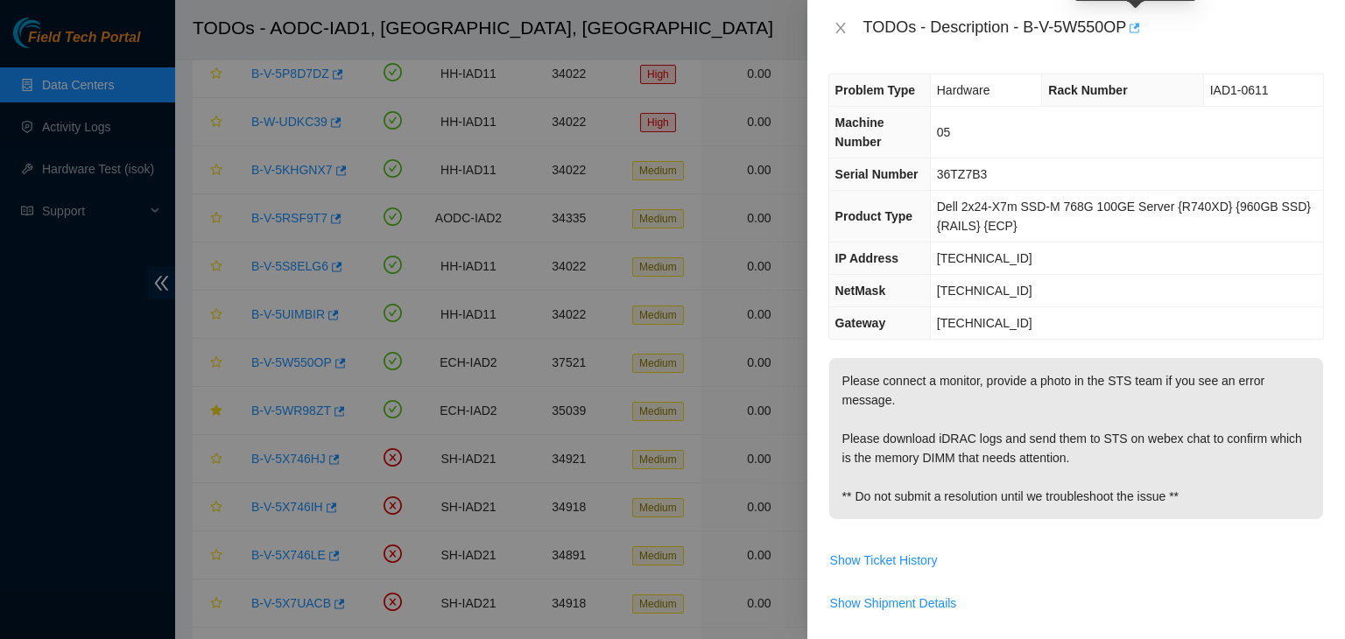
click at [1139, 32] on icon "button" at bounding box center [1135, 28] width 11 height 10
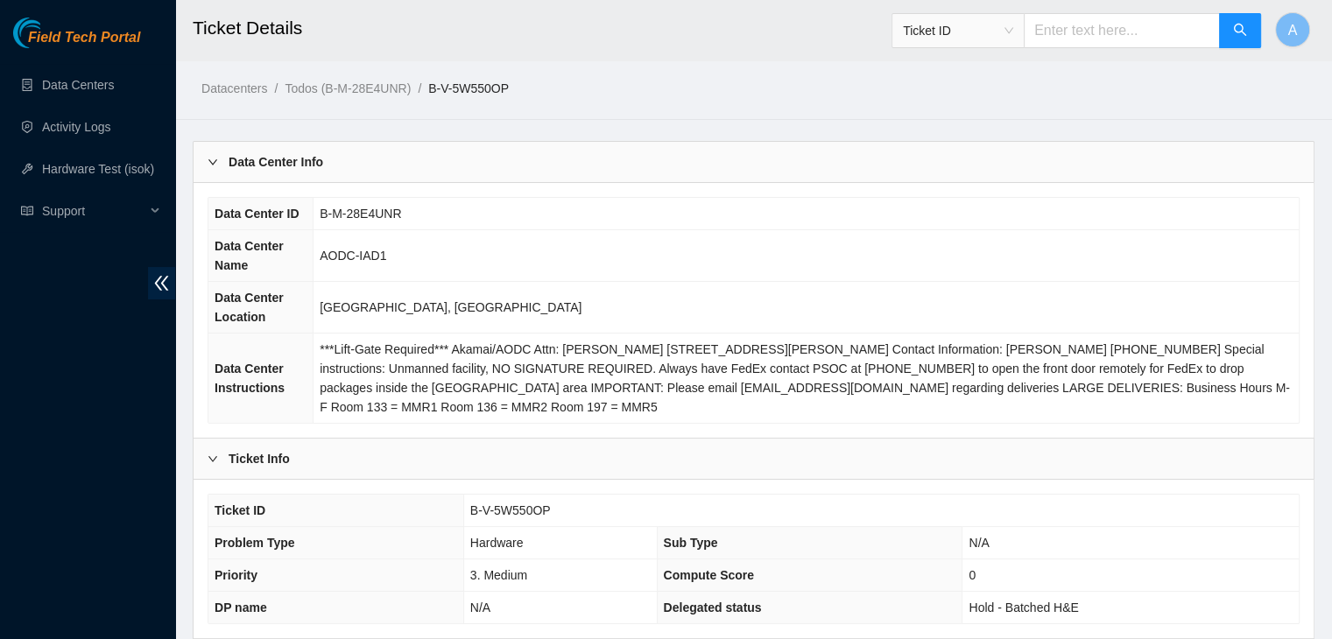
scroll to position [544, 0]
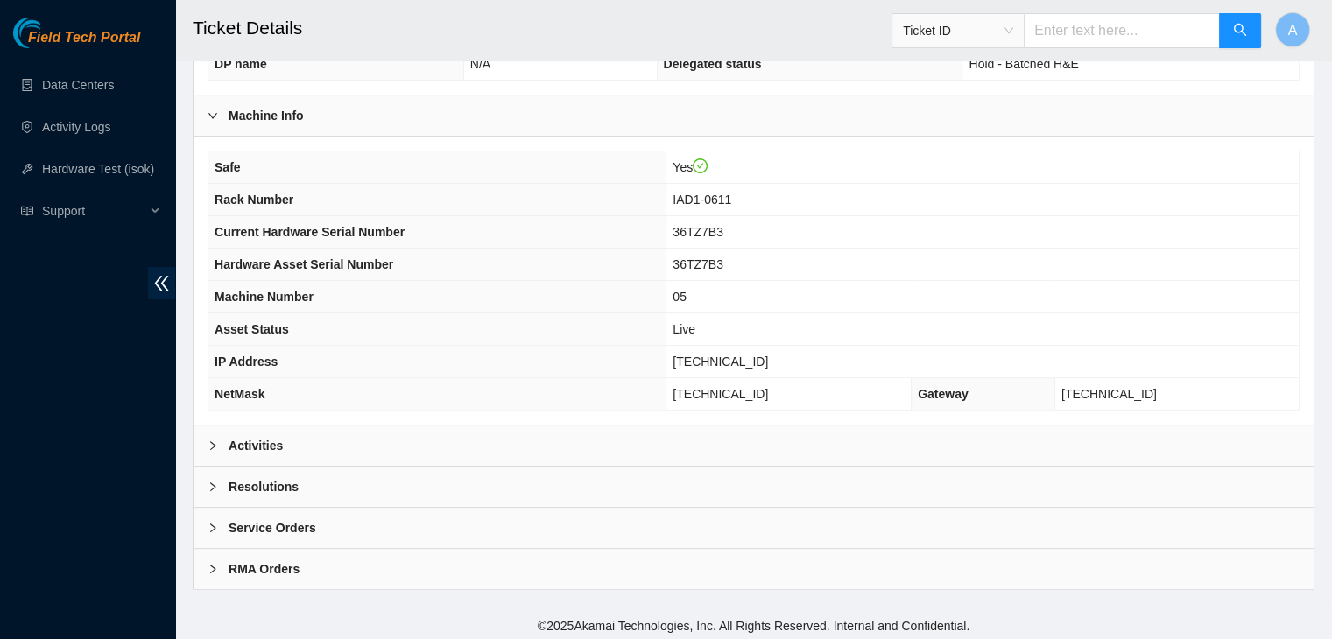
click at [742, 426] on div "Activities" at bounding box center [754, 446] width 1120 height 40
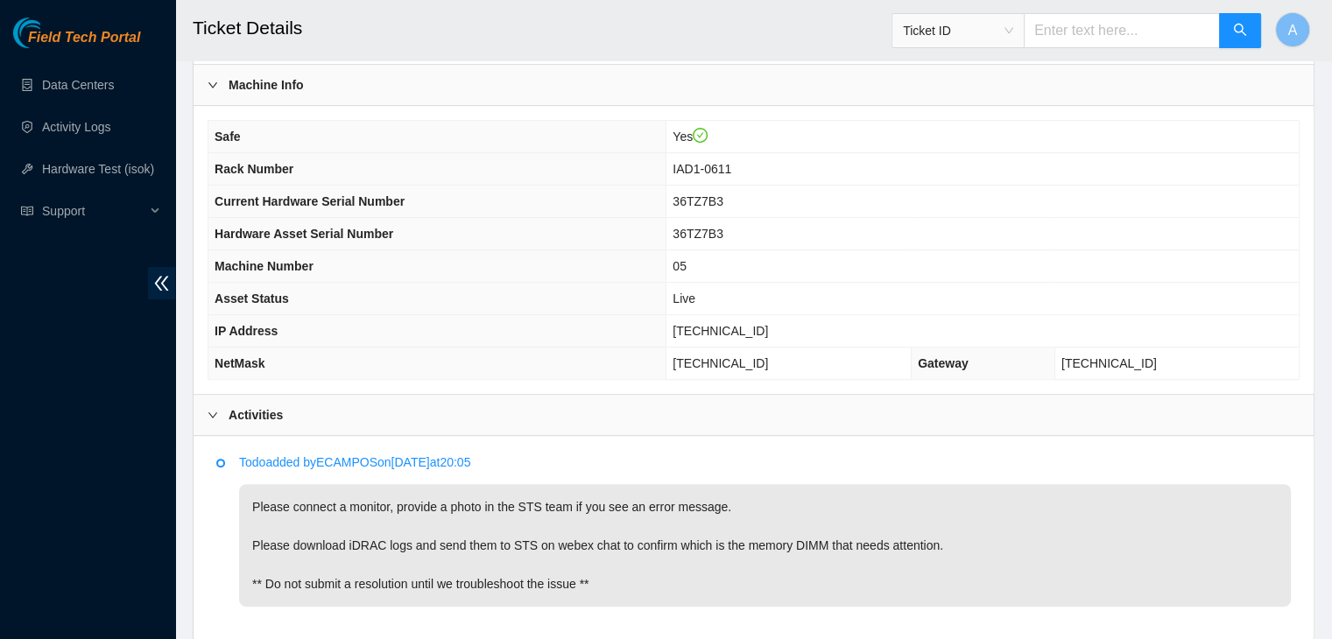
scroll to position [576, 0]
